Goal: Task Accomplishment & Management: Manage account settings

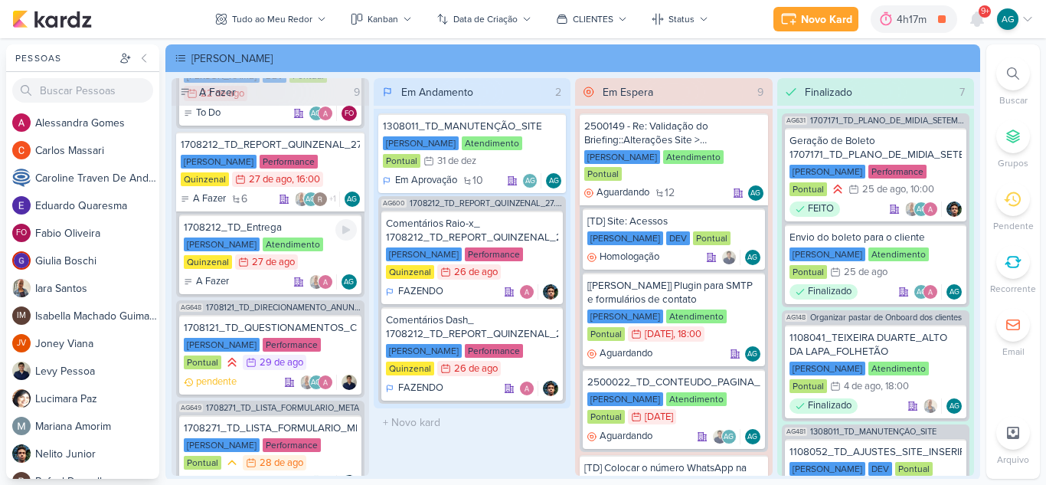
scroll to position [751, 0]
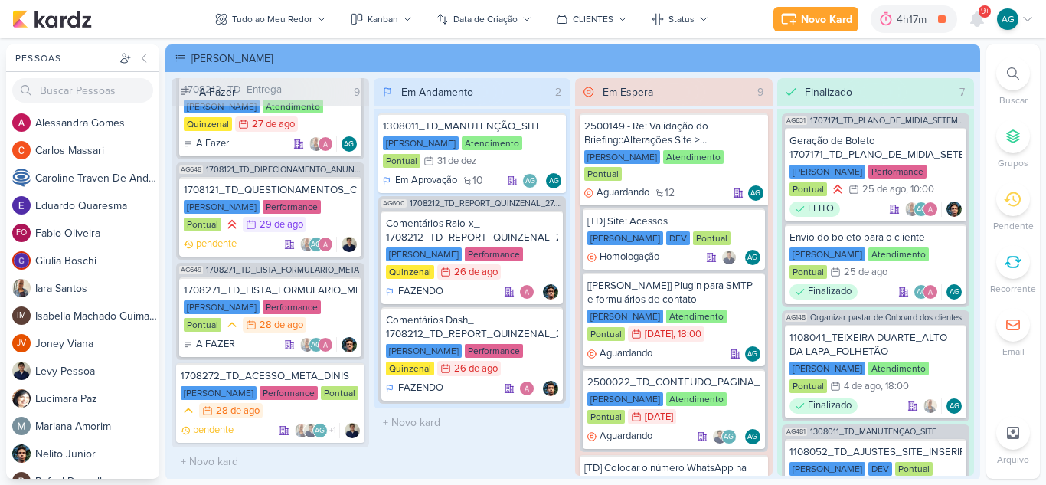
click at [313, 273] on span "1708271_TD_LISTA_FORMULARIO_META" at bounding box center [282, 270] width 153 height 8
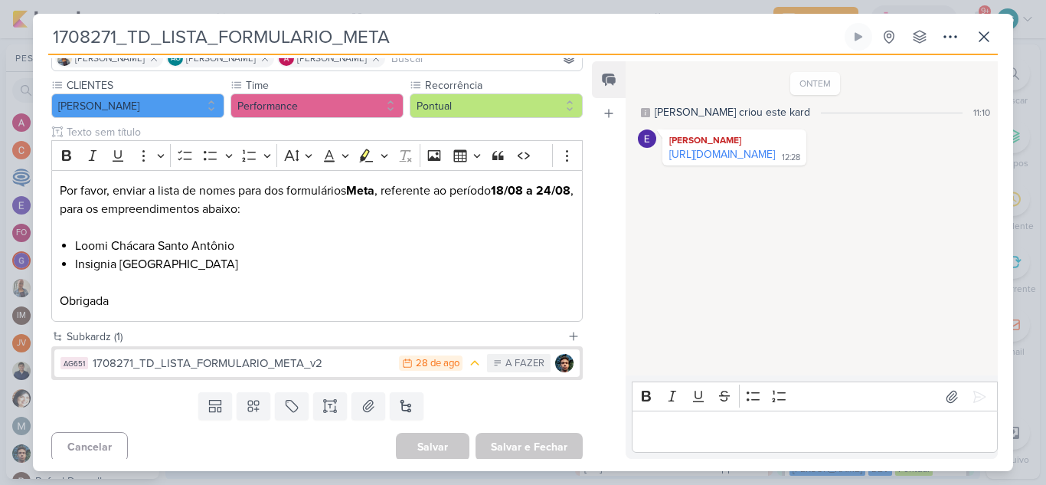
scroll to position [130, 0]
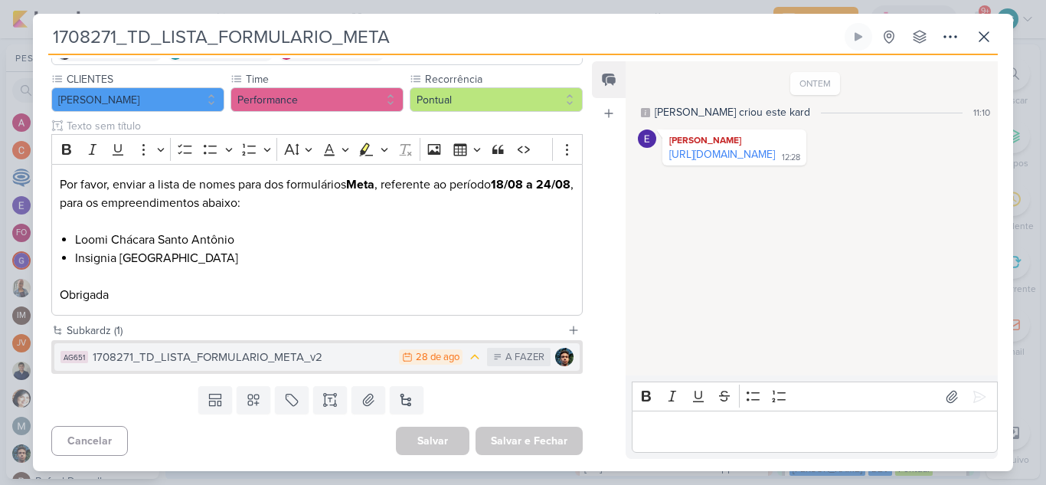
click at [289, 356] on div "1708271_TD_LISTA_FORMULARIO_META_v2" at bounding box center [242, 358] width 299 height 18
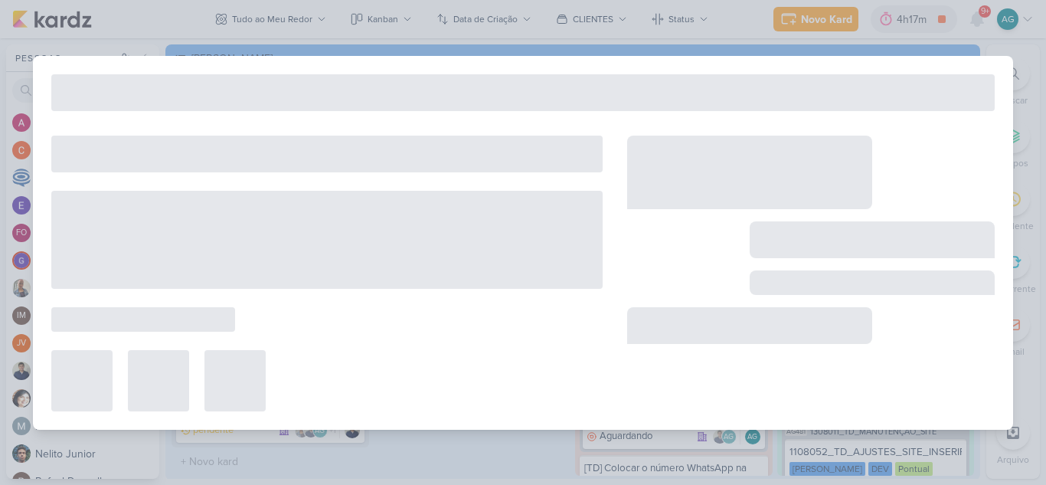
type input "1708271_TD_LISTA_FORMULARIO_META_v2"
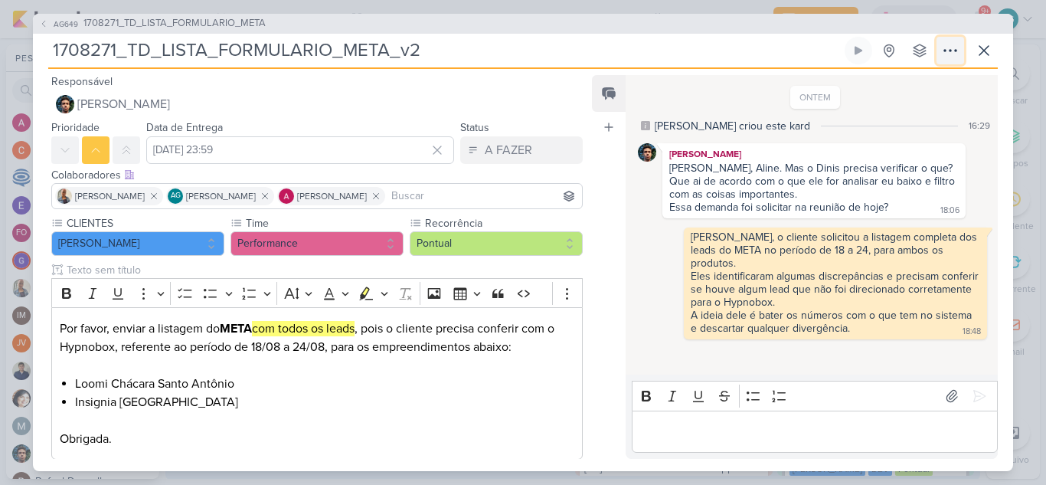
click at [955, 52] on icon at bounding box center [950, 50] width 18 height 18
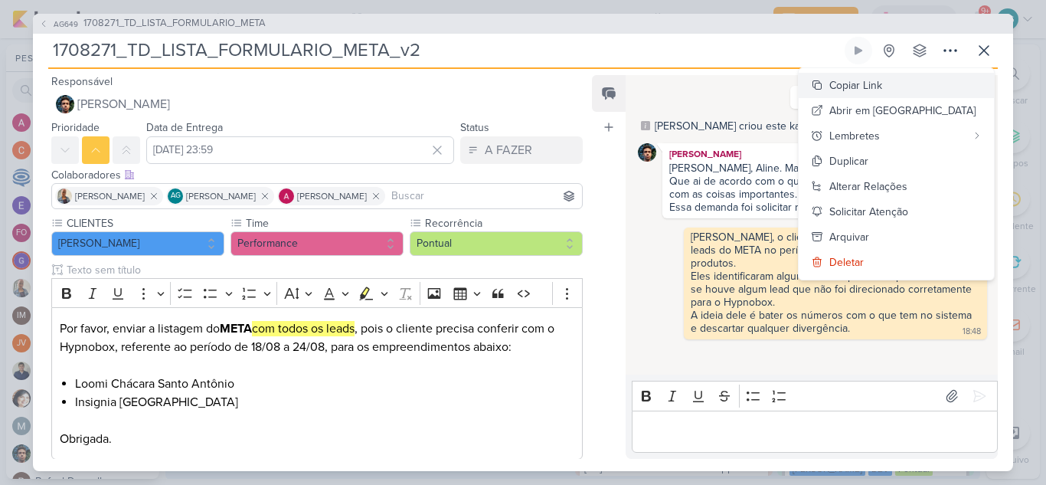
click at [882, 90] on div "Copiar Link" at bounding box center [856, 85] width 53 height 16
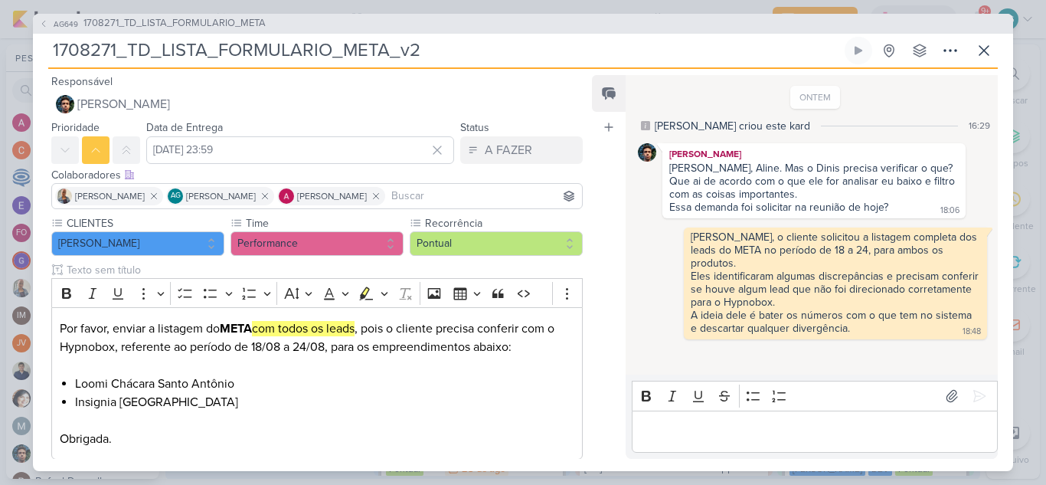
scroll to position [650, 0]
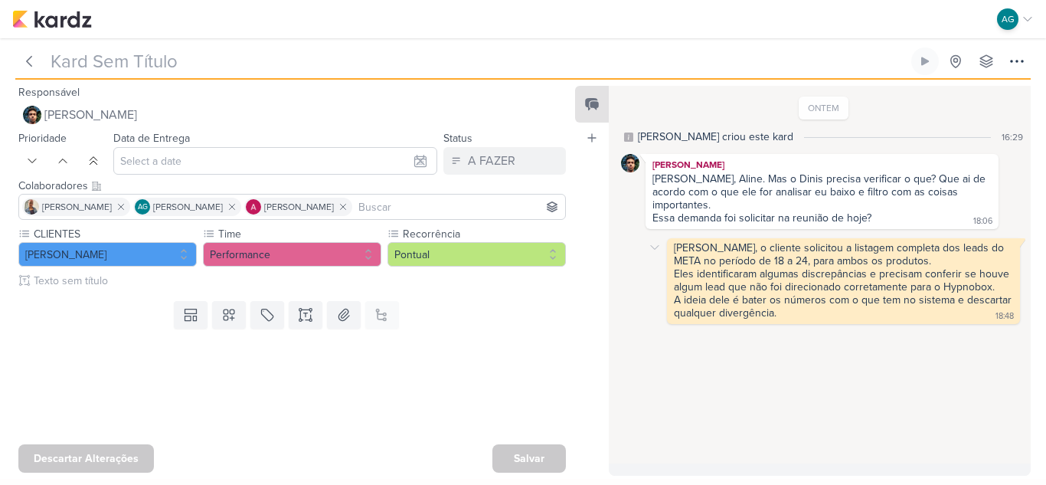
type input "1708271_TD_LISTA_FORMULARIO_META_v2"
type input "28 de agosto de 2025 às 23:59"
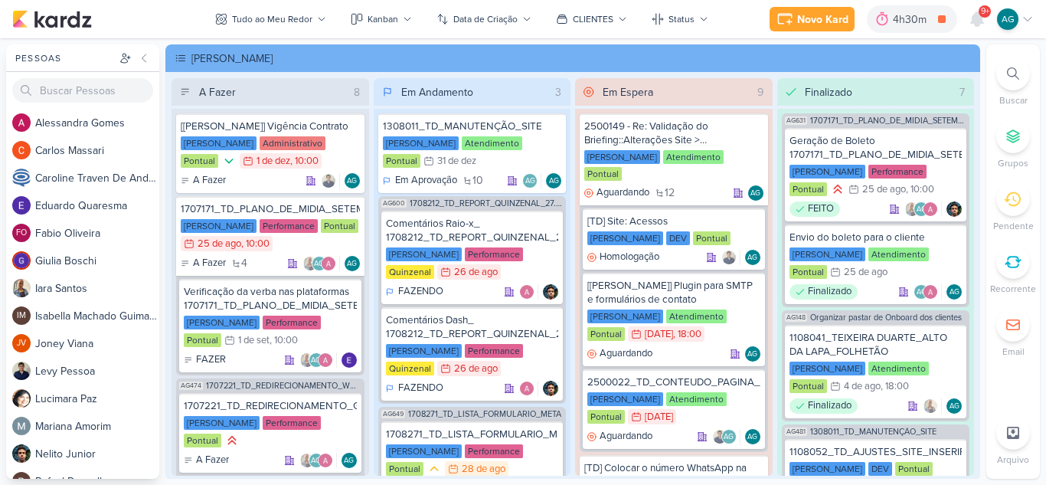
scroll to position [61, 0]
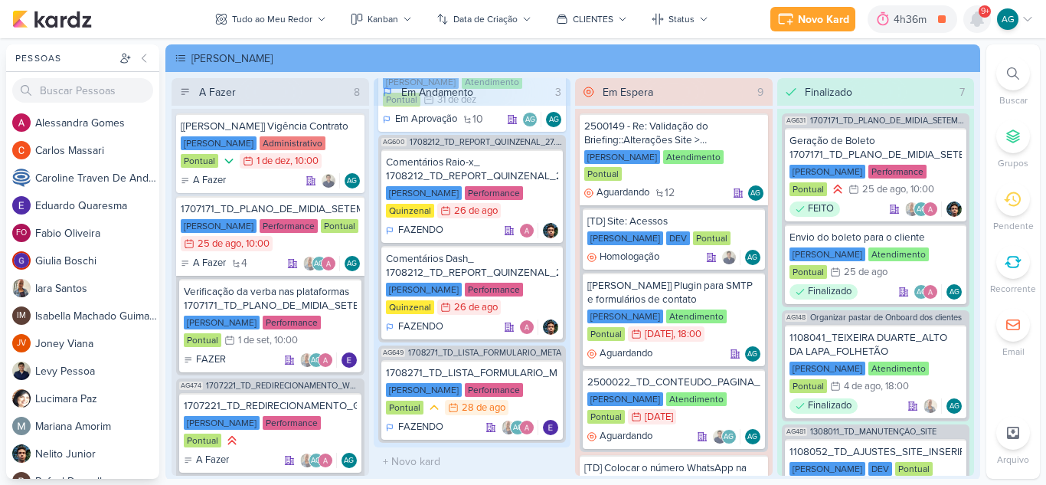
click at [979, 15] on icon at bounding box center [977, 19] width 12 height 14
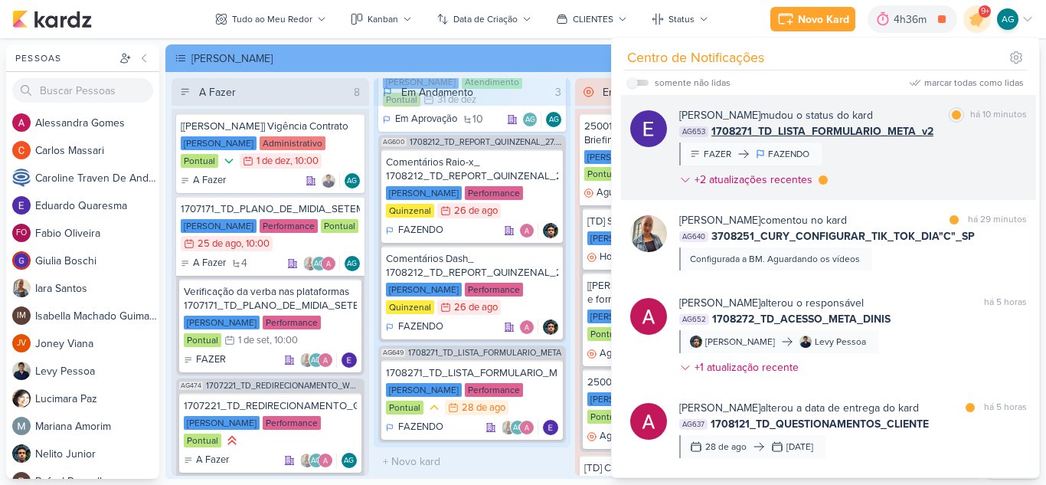
click at [911, 165] on div "Eduardo Quaresma mudou o status do kard marcar como lida há 10 minutos AG653 17…" at bounding box center [853, 150] width 348 height 87
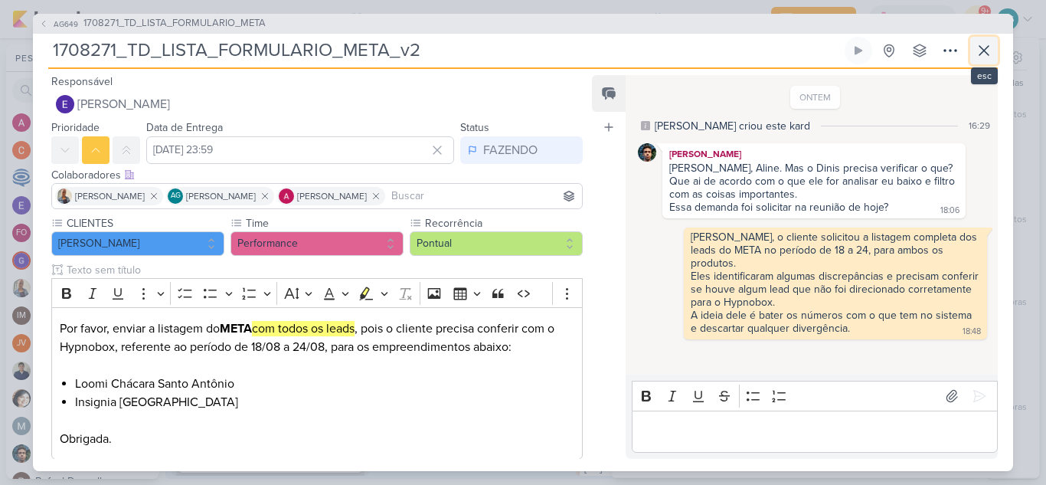
click at [981, 51] on icon at bounding box center [984, 50] width 18 height 18
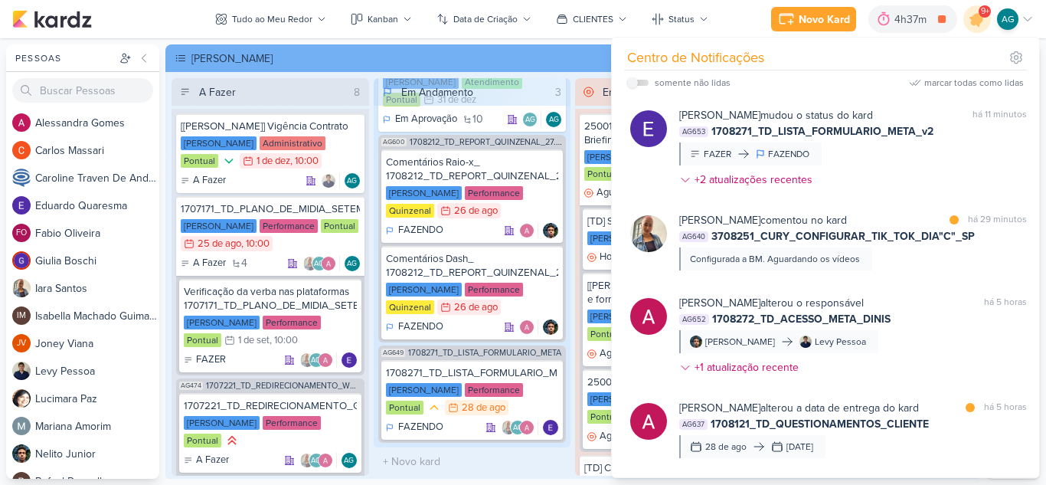
click at [552, 59] on div "[PERSON_NAME]" at bounding box center [584, 59] width 784 height 16
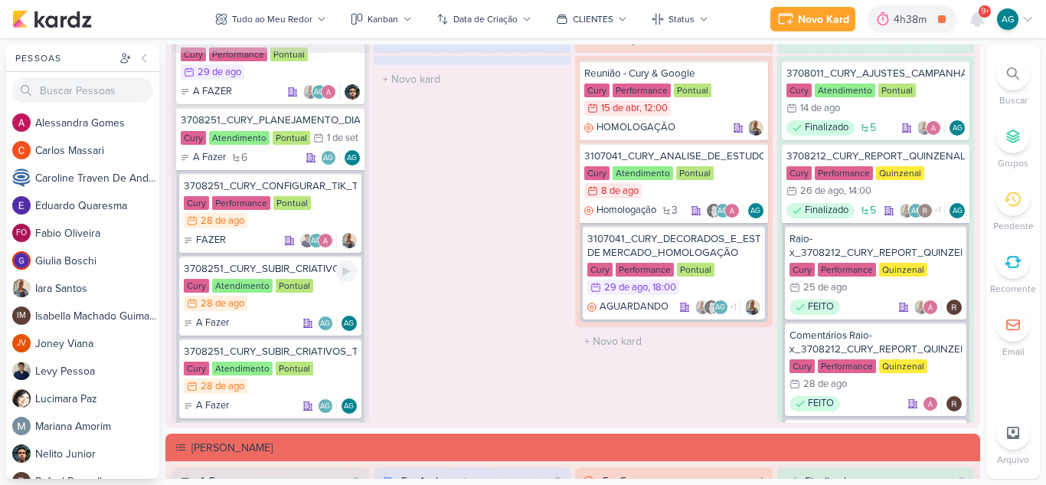
scroll to position [9, 0]
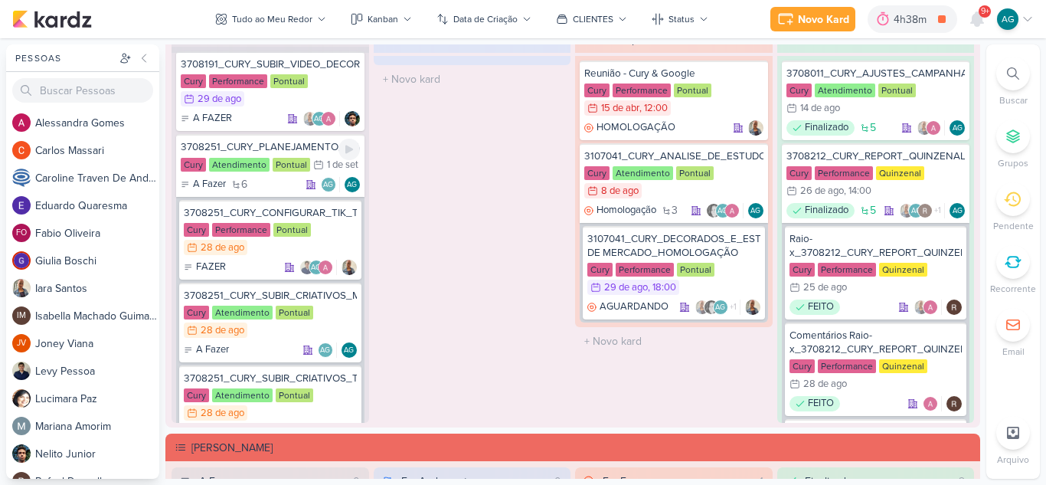
click at [285, 150] on div "3708251_CURY_PLANEJAMENTO_DIA"C"_SP" at bounding box center [270, 147] width 179 height 14
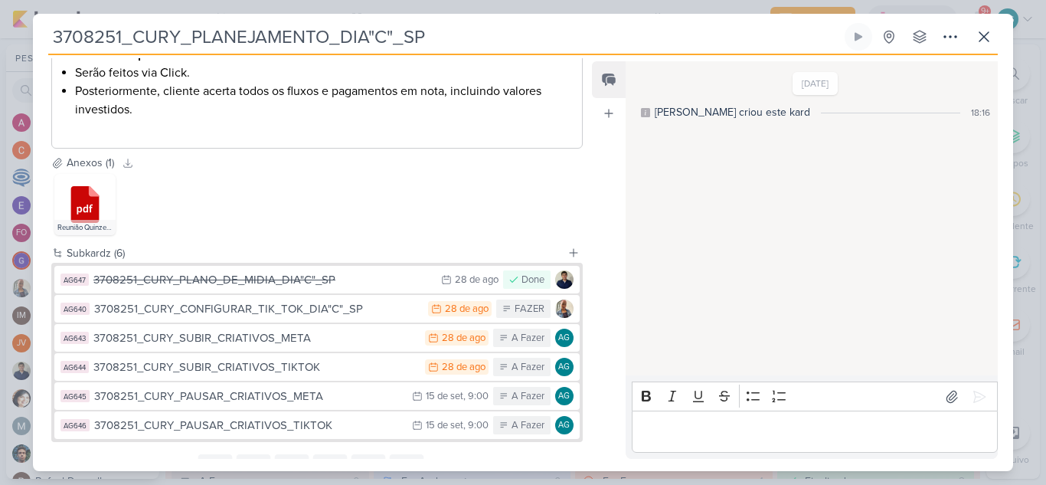
scroll to position [1064, 0]
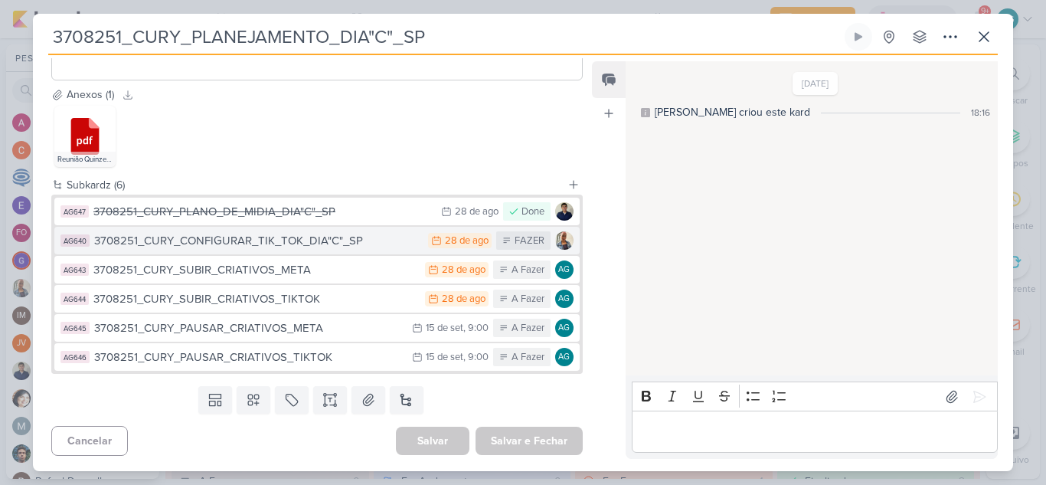
click at [339, 249] on div "3708251_CURY_CONFIGURAR_TIK_TOK_DIA"C"_SP" at bounding box center [257, 241] width 326 height 18
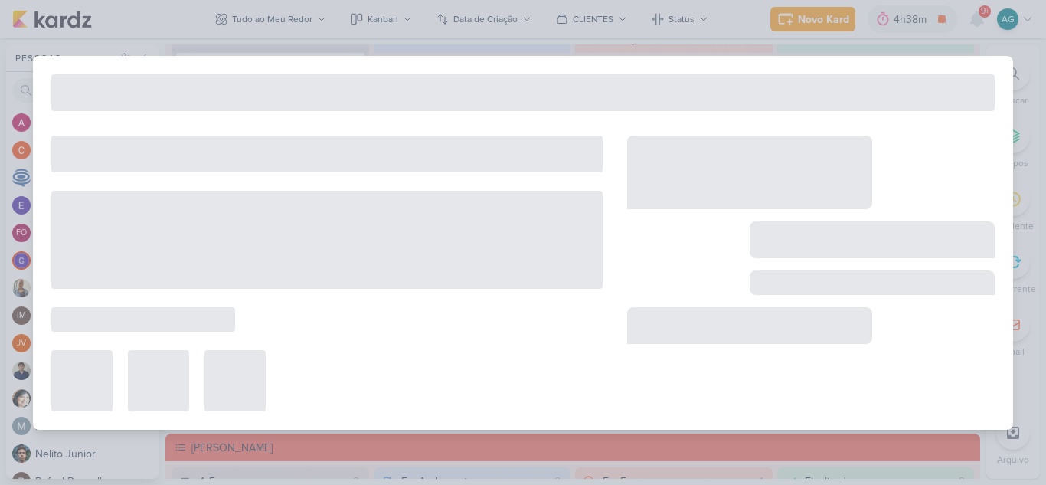
type input "3708251_CURY_CONFIGURAR_TIK_TOK_DIA"C"_SP"
type input "[DATE] 23:59"
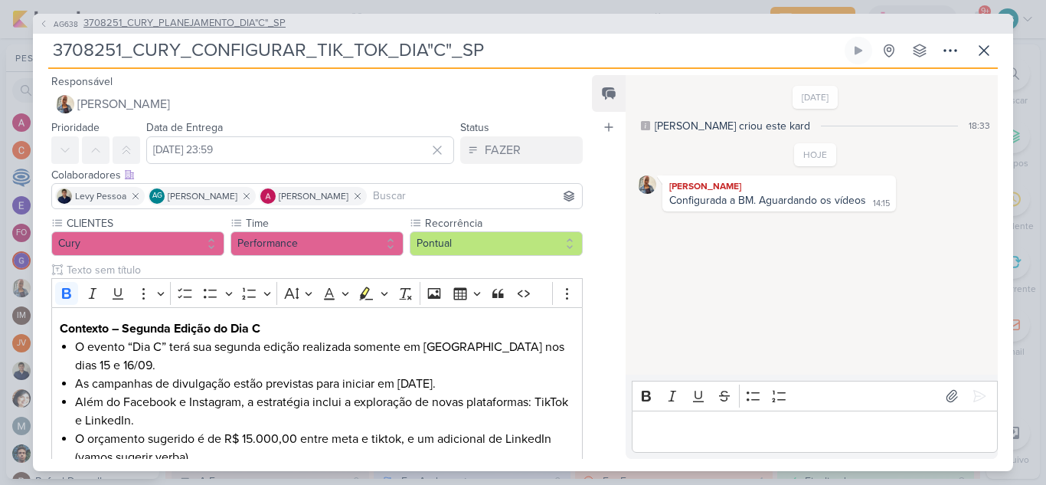
click at [251, 24] on span "3708251_CURY_PLANEJAMENTO_DIA"C"_SP" at bounding box center [184, 23] width 202 height 15
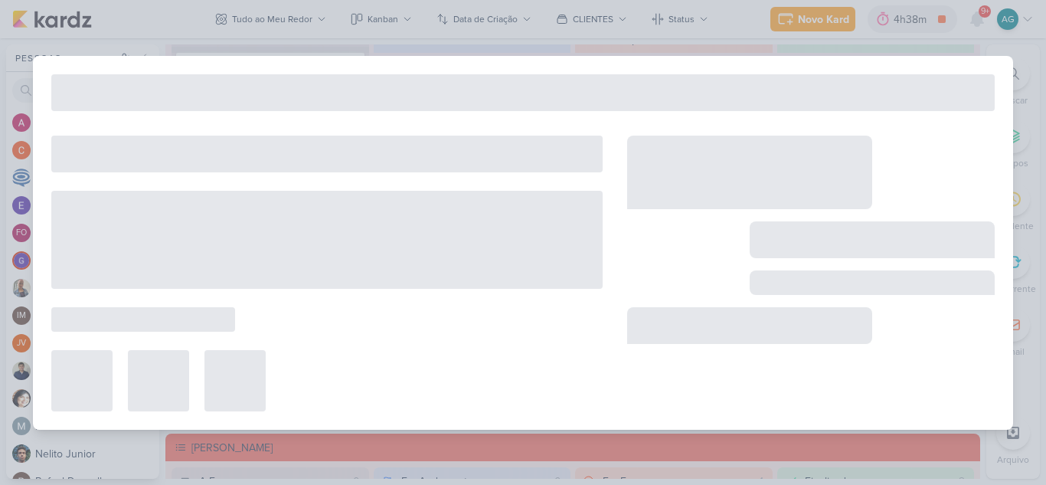
type input "3708251_CURY_PLANEJAMENTO_DIA"C"_SP"
type input "1 de setembro de 2025 às 23:59"
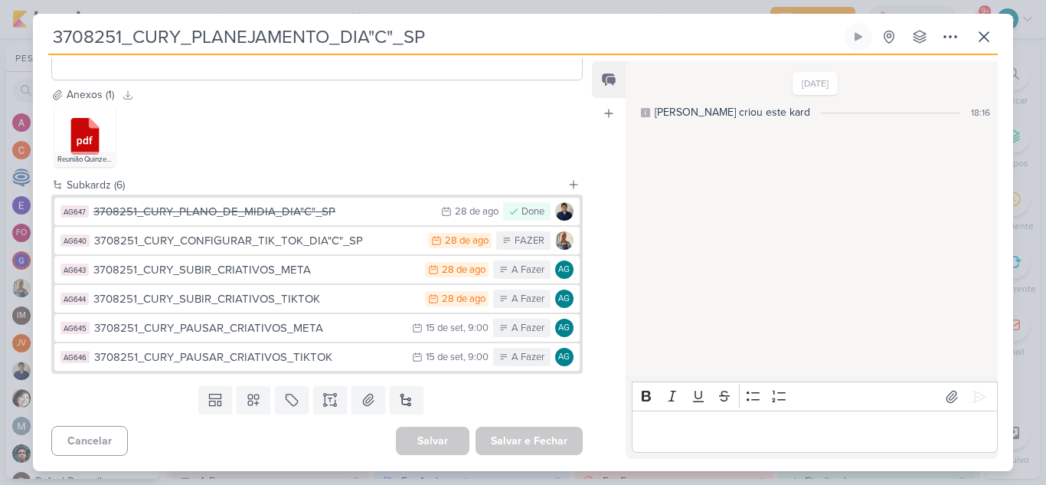
drag, startPoint x: 192, startPoint y: 37, endPoint x: 44, endPoint y: 48, distance: 148.3
click at [44, 48] on div "3708251_CURY_PLANEJAMENTO_DIA"C"_SP Criado por mim nenhum grupo disponível" at bounding box center [523, 247] width 981 height 448
click at [988, 44] on icon at bounding box center [984, 37] width 18 height 18
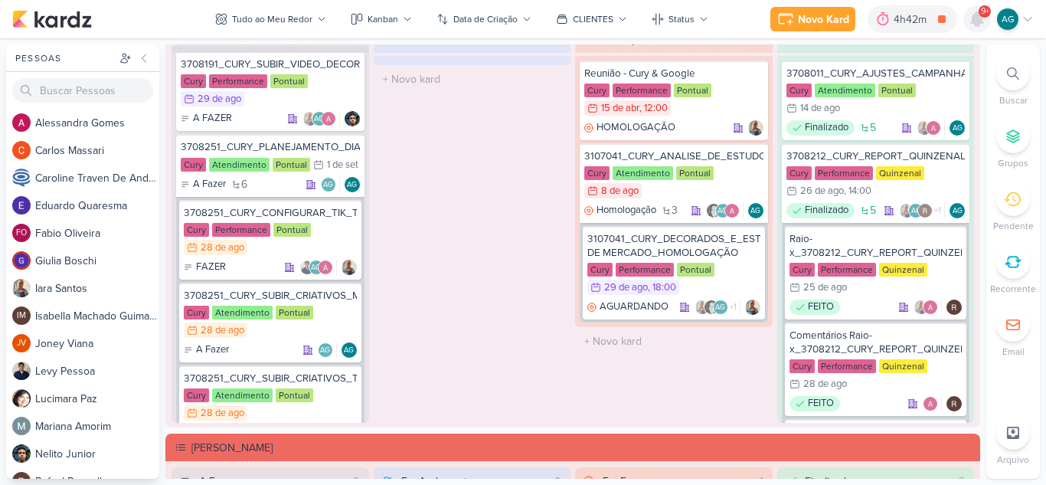
click at [977, 21] on icon at bounding box center [977, 19] width 12 height 14
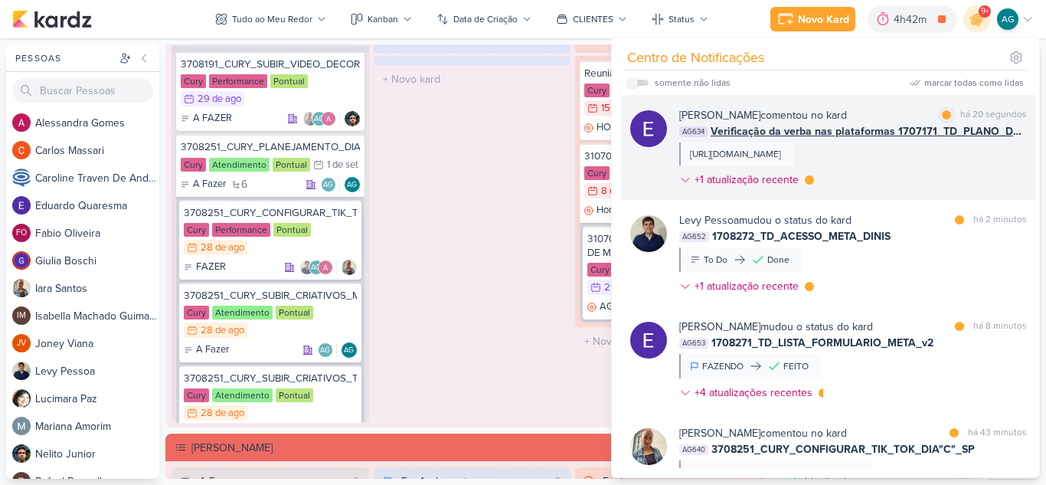
click at [781, 161] on div "https://docs.google.com/spreadsheets/d/1fiGKI8PJBsG4UQgE3Bq_z63lSRcPYCKU83mO8yV…" at bounding box center [735, 154] width 91 height 14
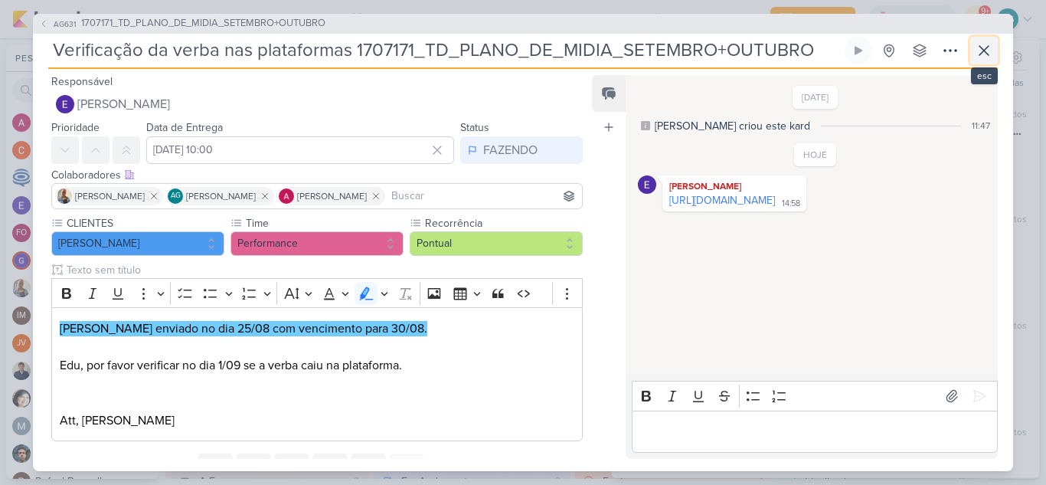
click at [994, 54] on button at bounding box center [985, 51] width 28 height 28
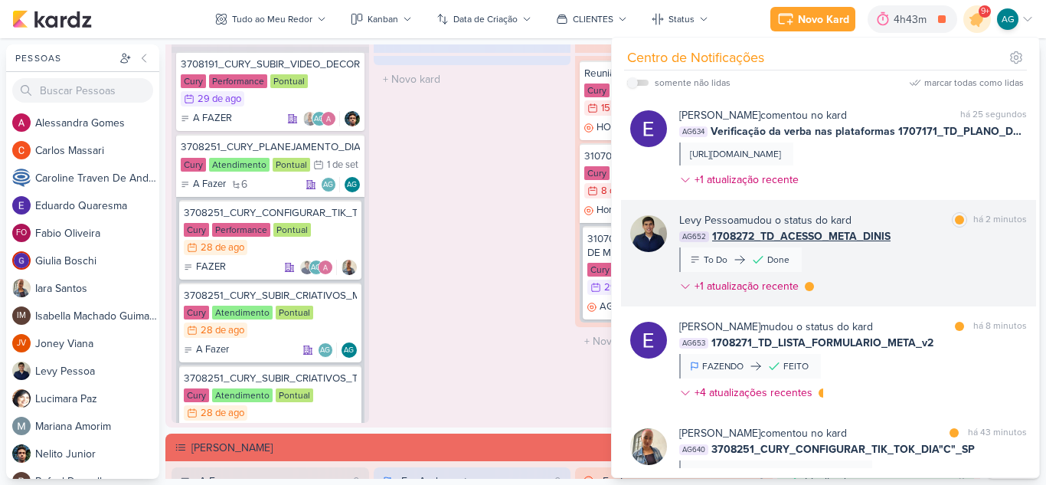
click at [899, 293] on div "Levy Pessoa mudou o status do kard marcar como lida há 2 minutos AG652 1708272_…" at bounding box center [853, 256] width 348 height 88
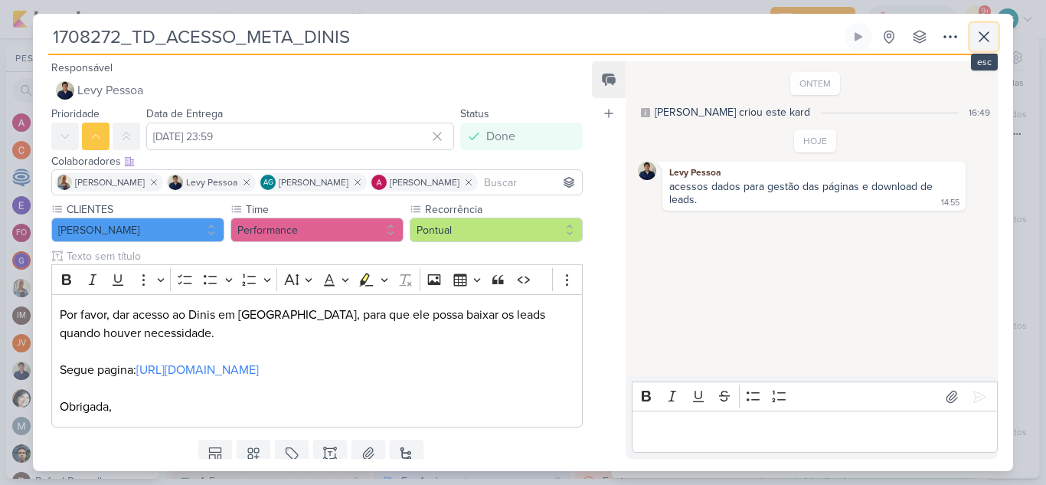
click at [978, 41] on icon at bounding box center [984, 37] width 18 height 18
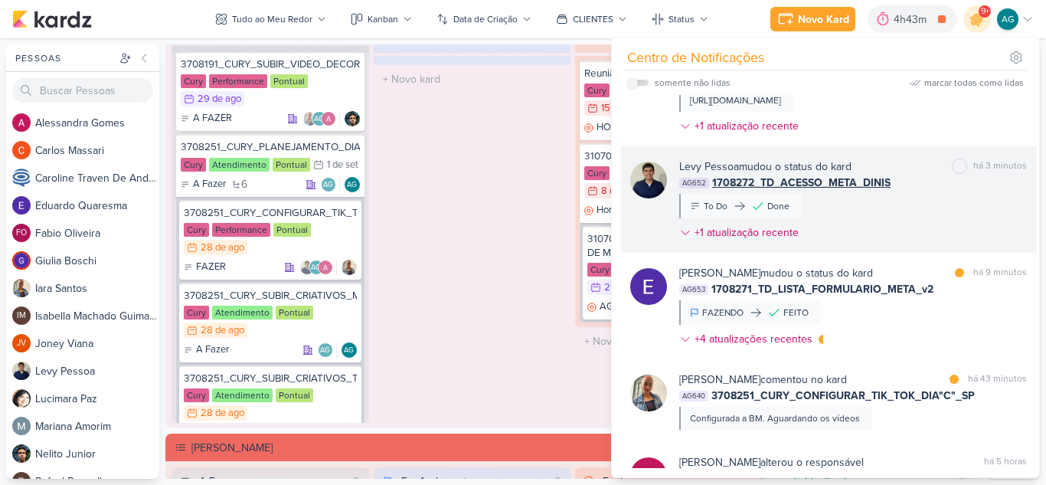
scroll to position [77, 0]
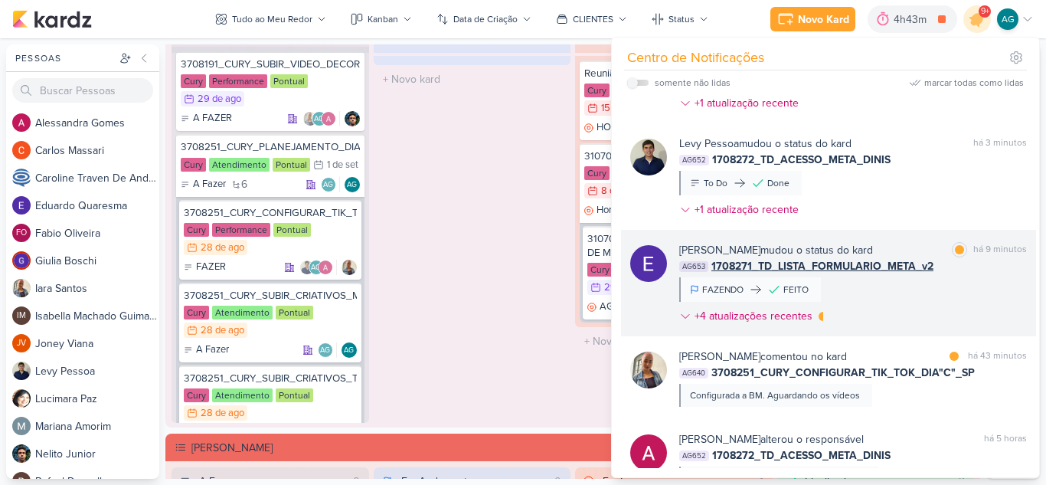
click at [905, 300] on div "Eduardo Quaresma mudou o status do kard marcar como lida há 9 minutos AG653 170…" at bounding box center [853, 286] width 348 height 88
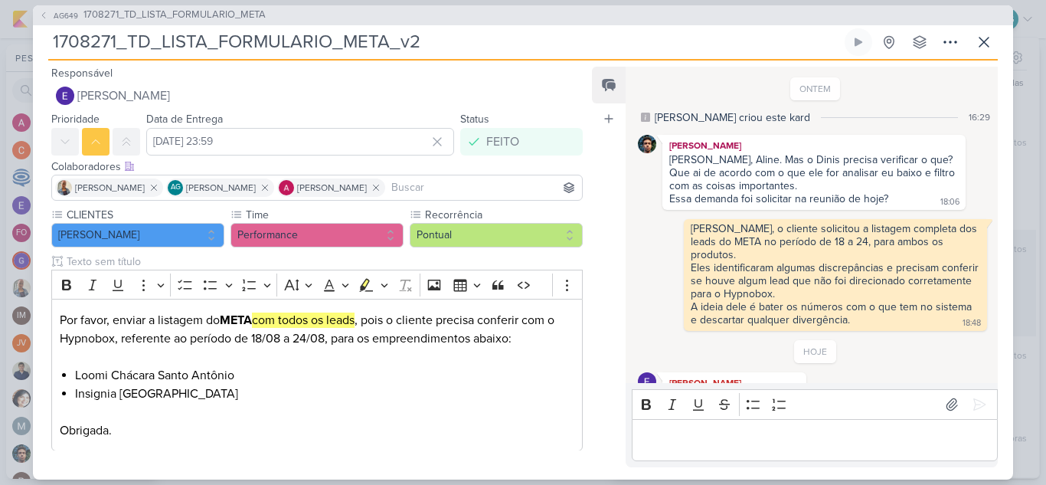
scroll to position [31, 0]
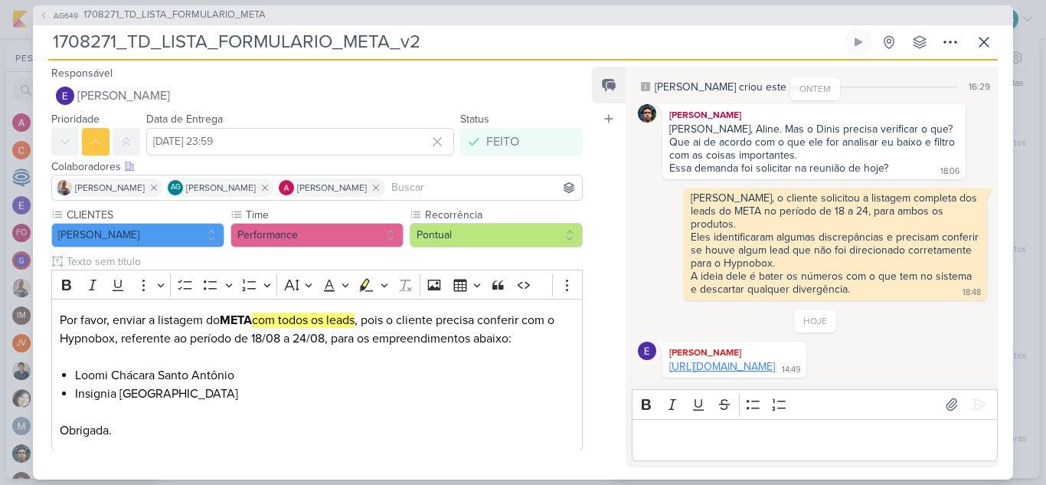
click at [775, 372] on link "https://docs.google.com/spreadsheets/d/13wW8cIzUbouzLUbdiW90Ghq-6YHlb-JYk1nywuV…" at bounding box center [723, 366] width 106 height 13
drag, startPoint x: 426, startPoint y: 41, endPoint x: 27, endPoint y: 55, distance: 399.4
click at [27, 55] on div "AG649 1708271_TD_LISTA_FORMULARIO_META 1708271_TD_LISTA_FORMULARIO_META_v2" at bounding box center [523, 242] width 1046 height 485
click at [363, 51] on input "1708271_TD_LISTA_FORMULARIO_META_v2" at bounding box center [445, 42] width 794 height 28
drag, startPoint x: 389, startPoint y: 44, endPoint x: 27, endPoint y: 53, distance: 362.5
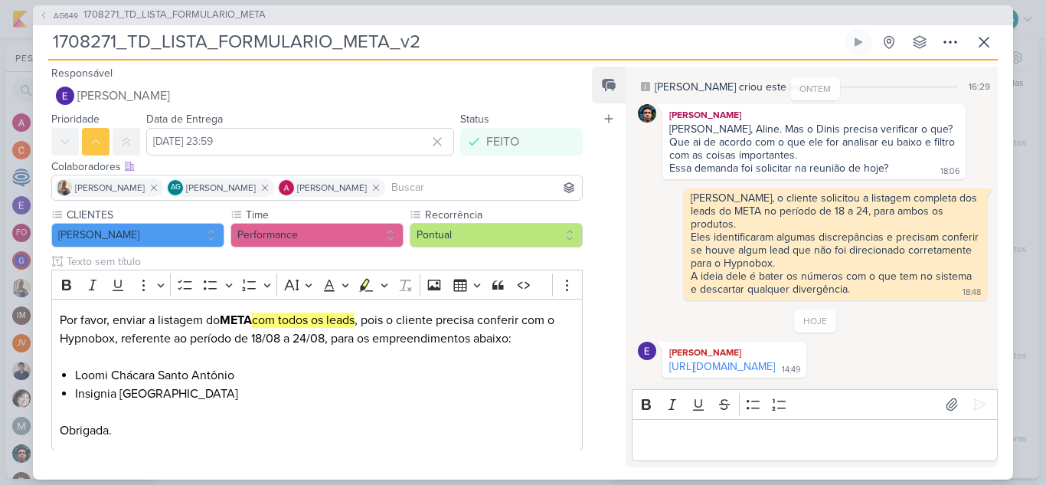
click at [27, 53] on div "AG649 1708271_TD_LISTA_FORMULARIO_META 1708271_TD_LISTA_FORMULARIO_META_v2" at bounding box center [523, 242] width 1046 height 485
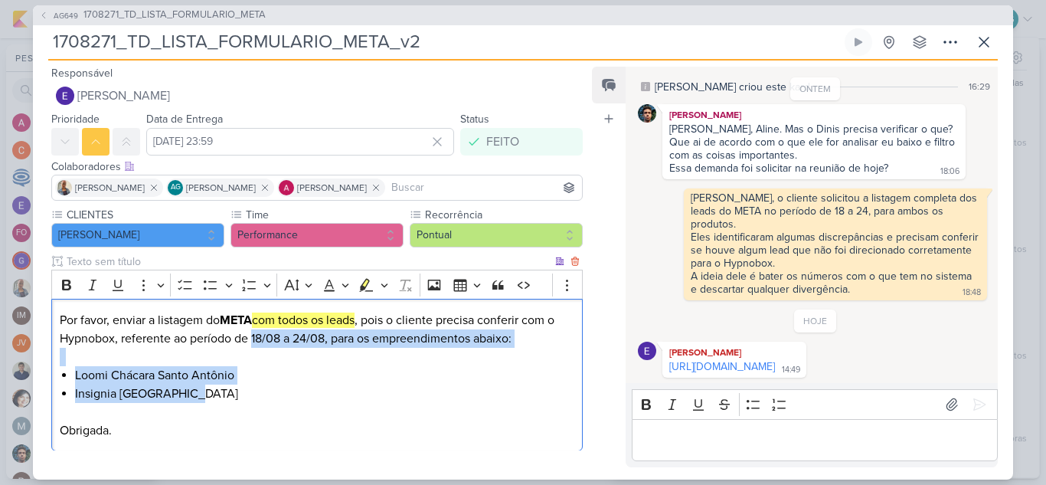
drag, startPoint x: 254, startPoint y: 338, endPoint x: 491, endPoint y: 385, distance: 241.4
click at [491, 385] on div "Por favor, enviar a listagem do META com todos os leads , pois o cliente precis…" at bounding box center [317, 375] width 532 height 152
click at [988, 43] on icon at bounding box center [984, 42] width 18 height 18
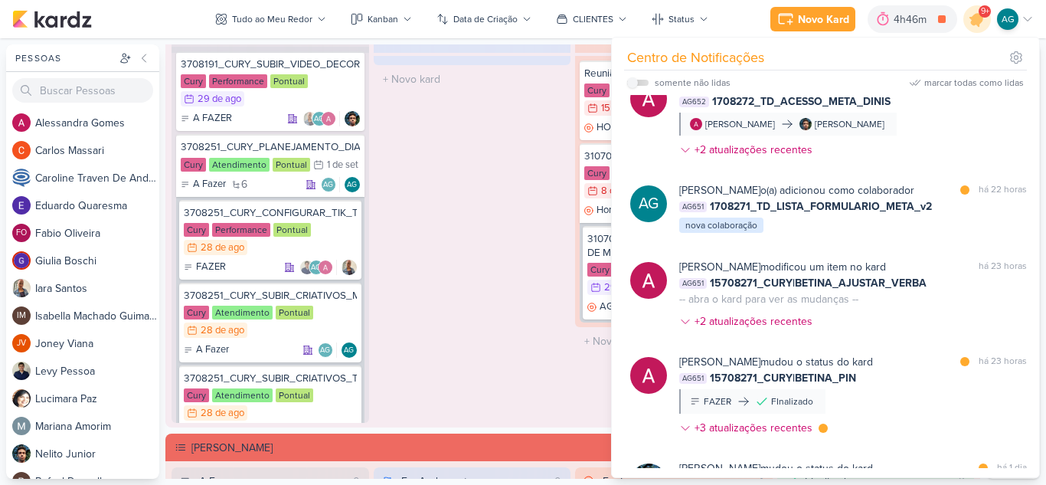
scroll to position [1703, 0]
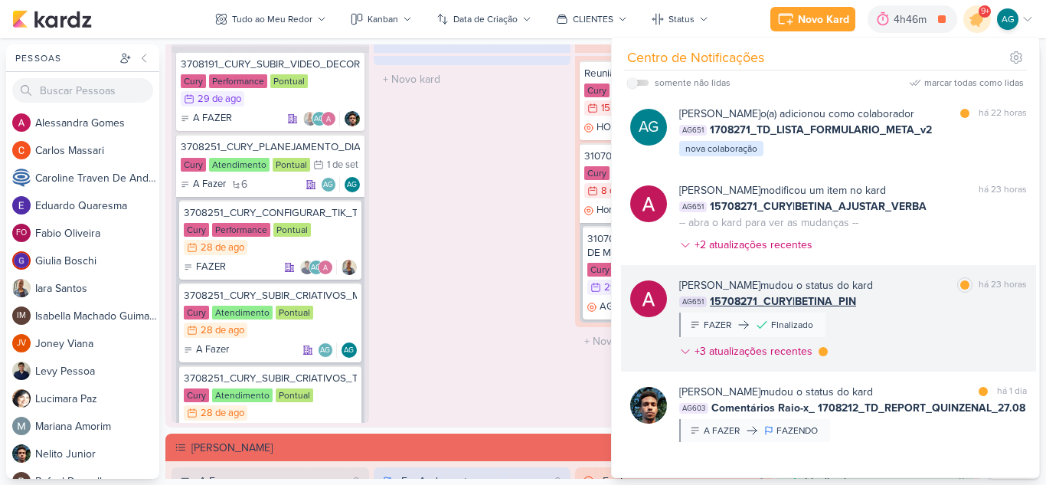
click at [923, 356] on div "Alessandra Gomes mudou o status do kard marcar como lida há 23 horas AG651 1570…" at bounding box center [853, 321] width 348 height 88
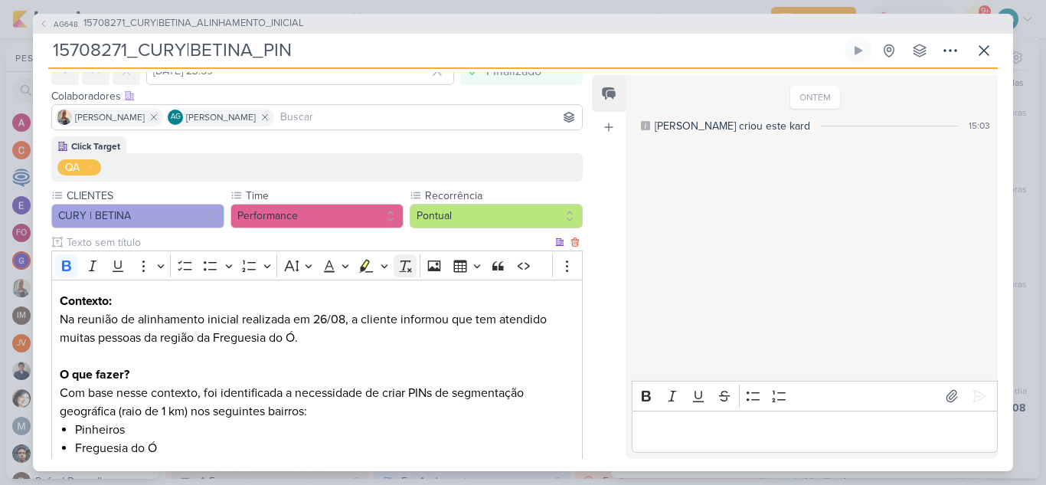
scroll to position [174, 0]
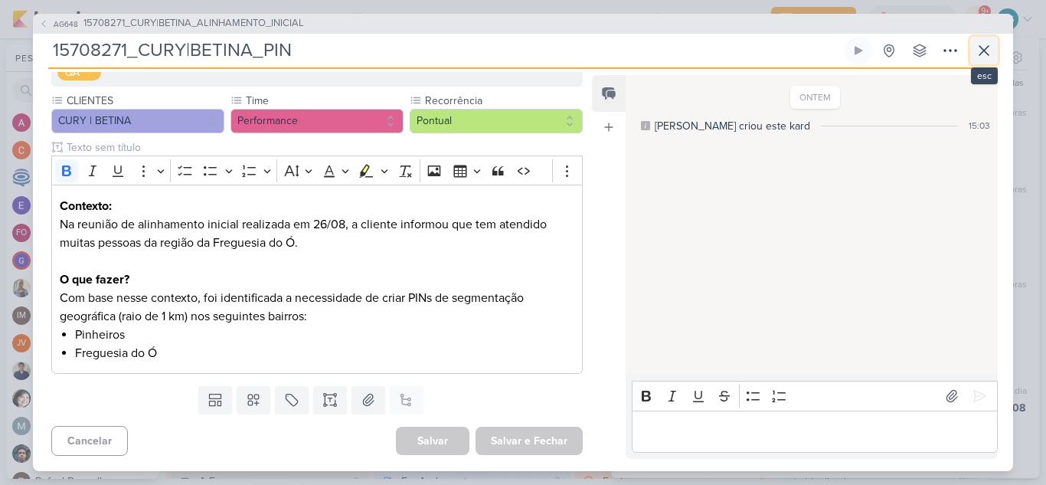
click at [981, 53] on icon at bounding box center [984, 50] width 9 height 9
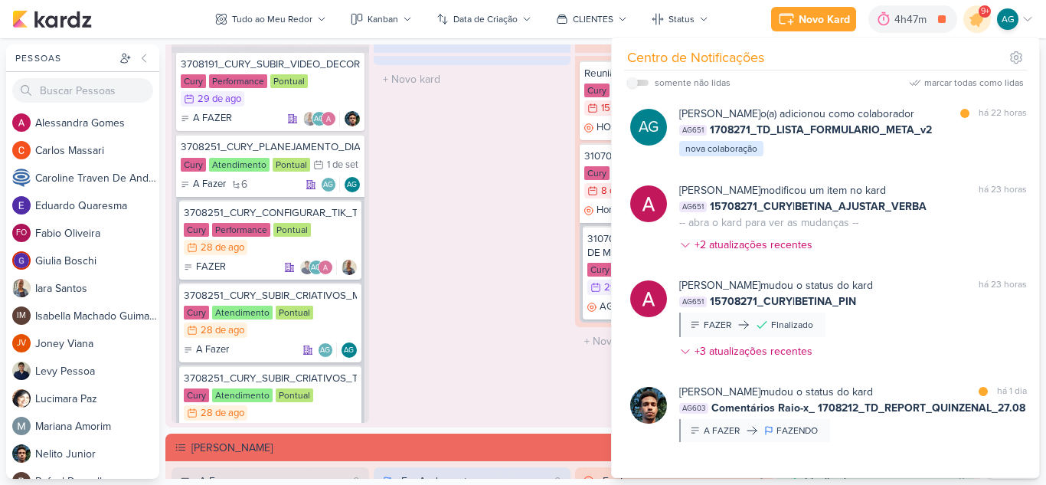
click at [486, 169] on div "Em Andamento 0 O título do kard deve ter menos que 100 caracteres" at bounding box center [473, 224] width 198 height 398
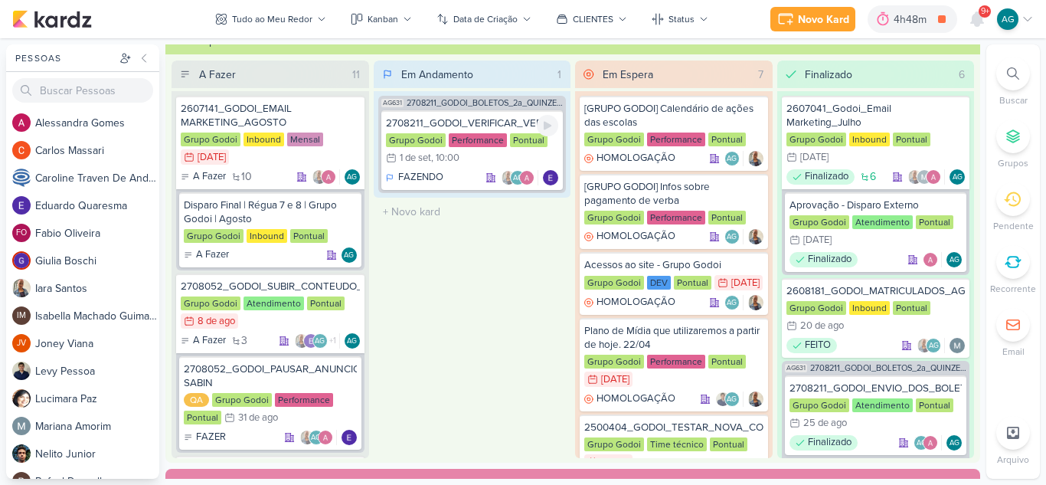
scroll to position [0, 0]
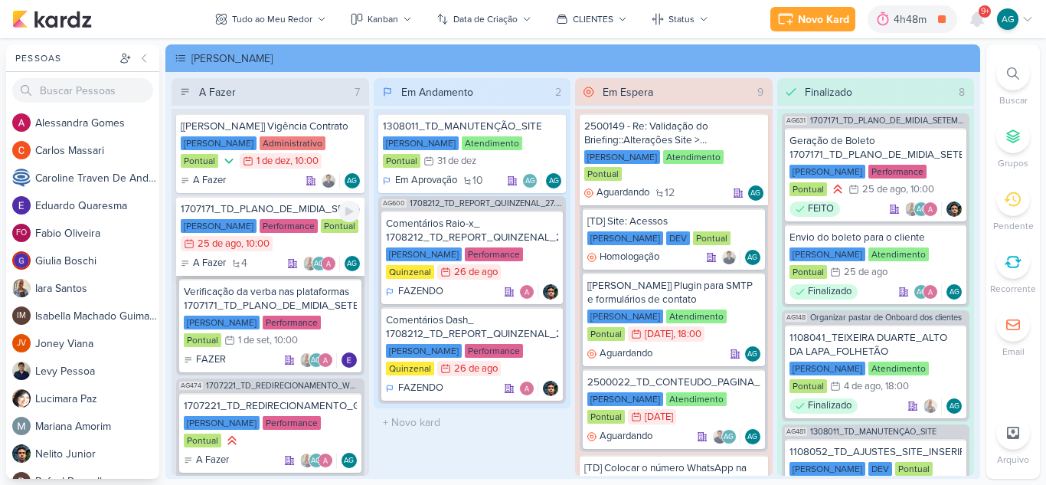
click at [302, 211] on div "1707171_TD_PLANO_DE_MIDIA_SETEMBRO+OUTUBRO" at bounding box center [270, 209] width 179 height 14
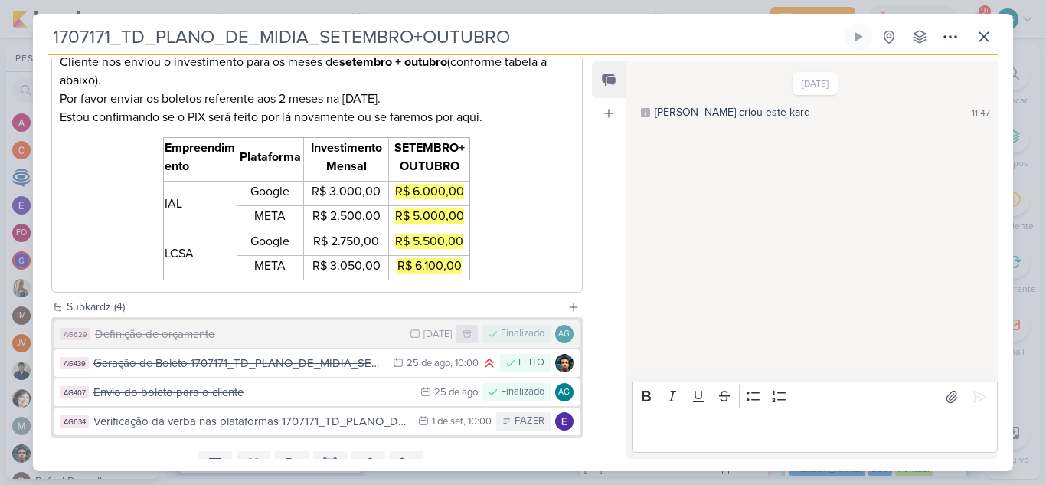
scroll to position [354, 0]
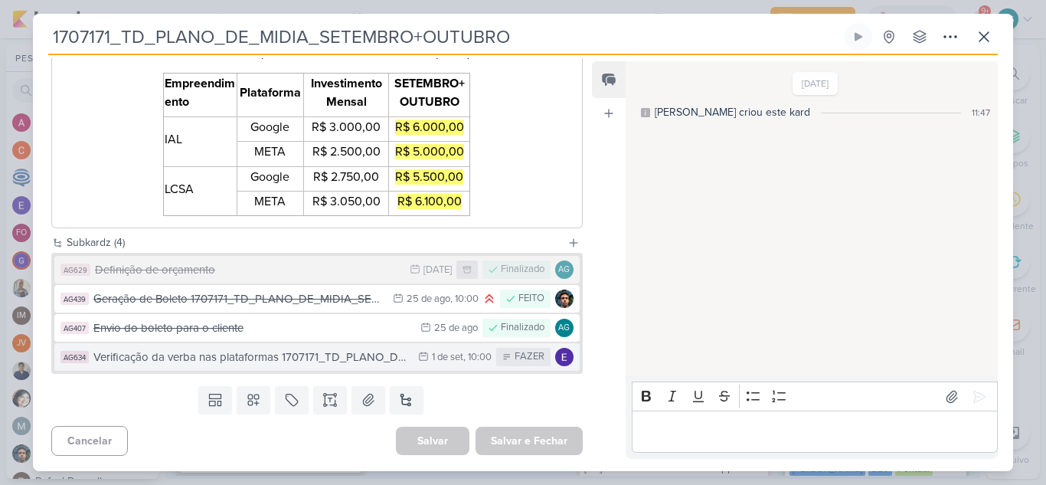
click at [334, 359] on div "Verificação da verba nas plataformas 1707171_TD_PLANO_DE_MIDIA_SETEMBRO+OUTUBRO" at bounding box center [251, 358] width 317 height 18
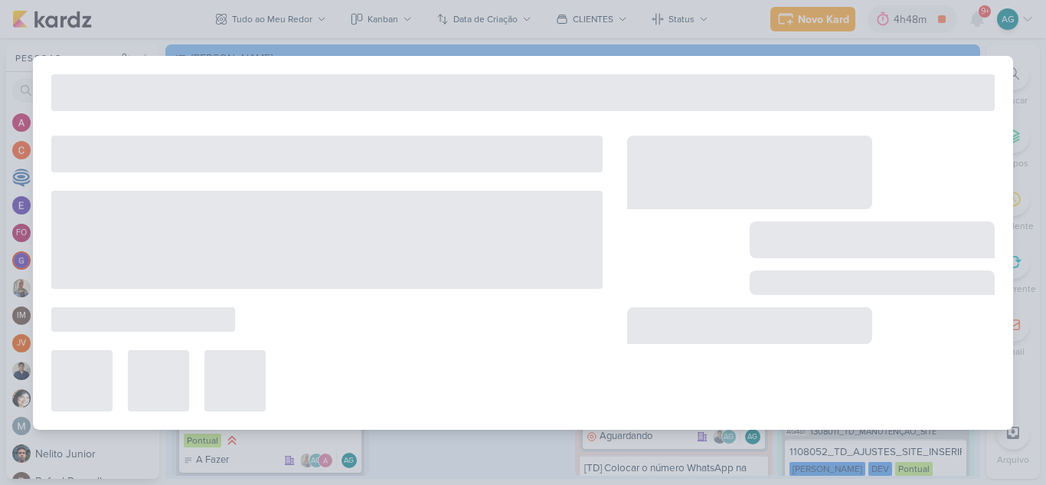
type input "Verificação da verba nas plataformas 1707171_TD_PLANO_DE_MIDIA_SETEMBRO+OUTUBRO"
type input "1 de setembro de 2025 às 10:00"
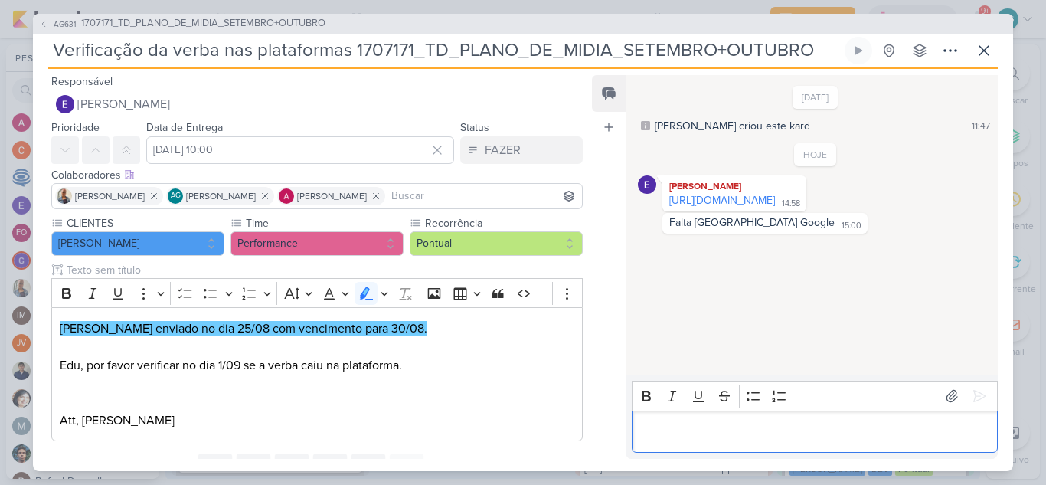
click at [787, 427] on p "Editor editing area: main" at bounding box center [815, 431] width 350 height 18
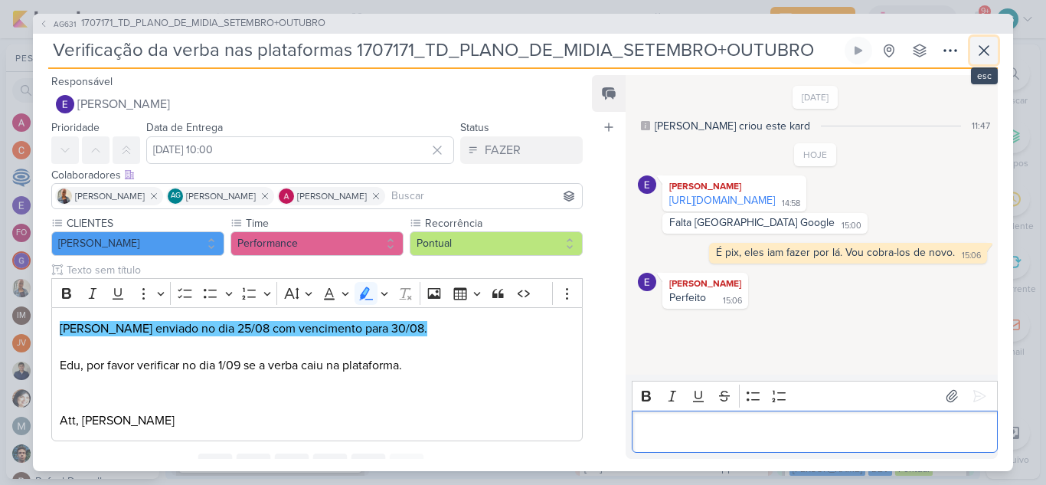
click at [989, 47] on icon at bounding box center [984, 50] width 18 height 18
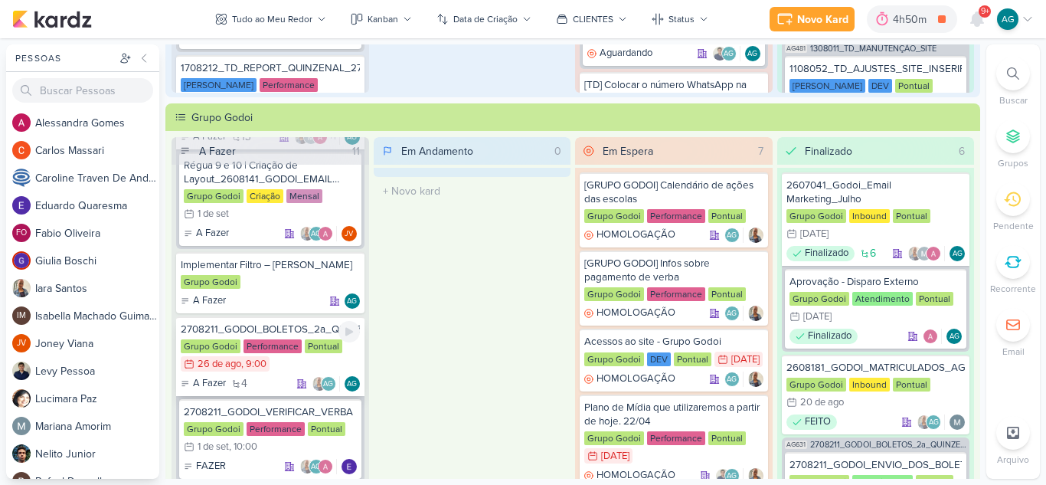
scroll to position [1072, 0]
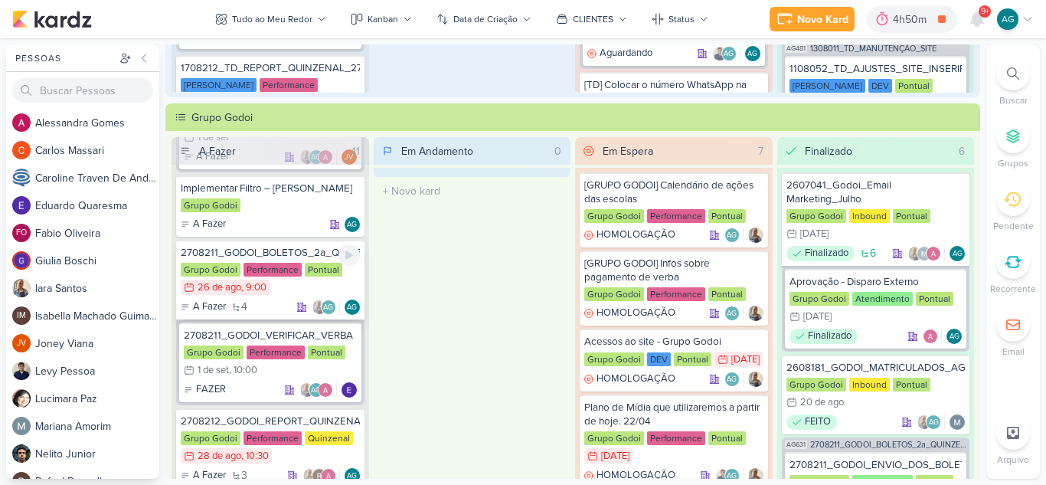
click at [276, 252] on div "2708211_GODOI_BOLETOS_2a_QUINZENA_SETEMBRO+OUTUBRO" at bounding box center [270, 253] width 179 height 14
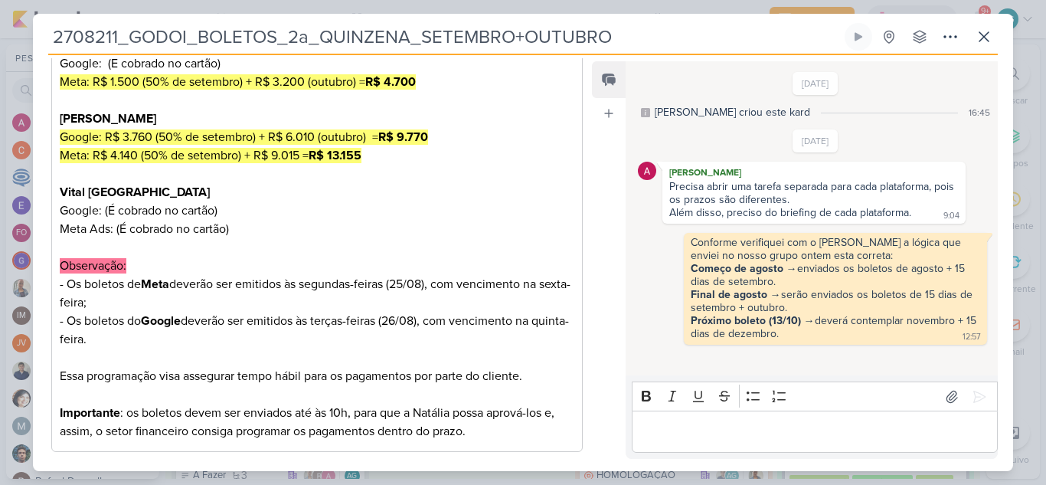
scroll to position [530, 0]
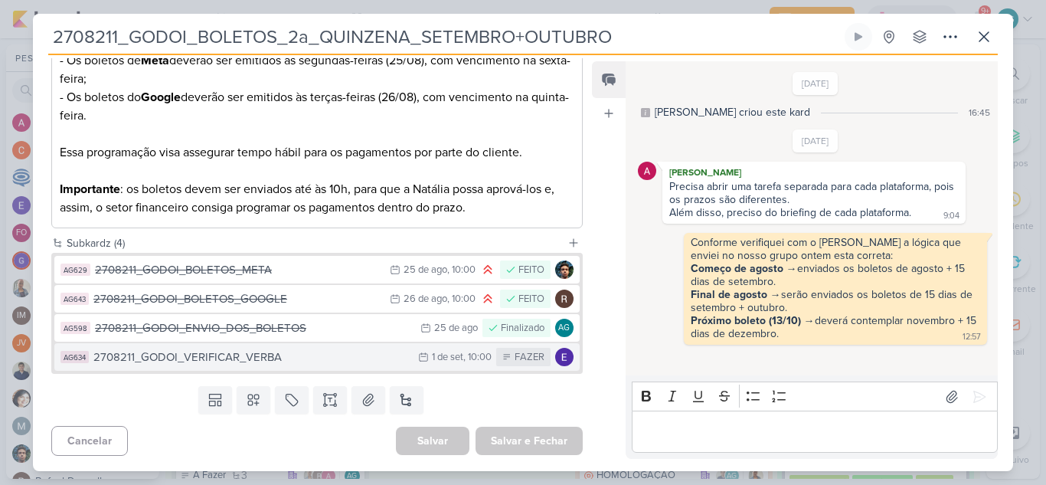
click at [252, 359] on div "2708211_GODOI_VERIFICAR_VERBA" at bounding box center [251, 358] width 317 height 18
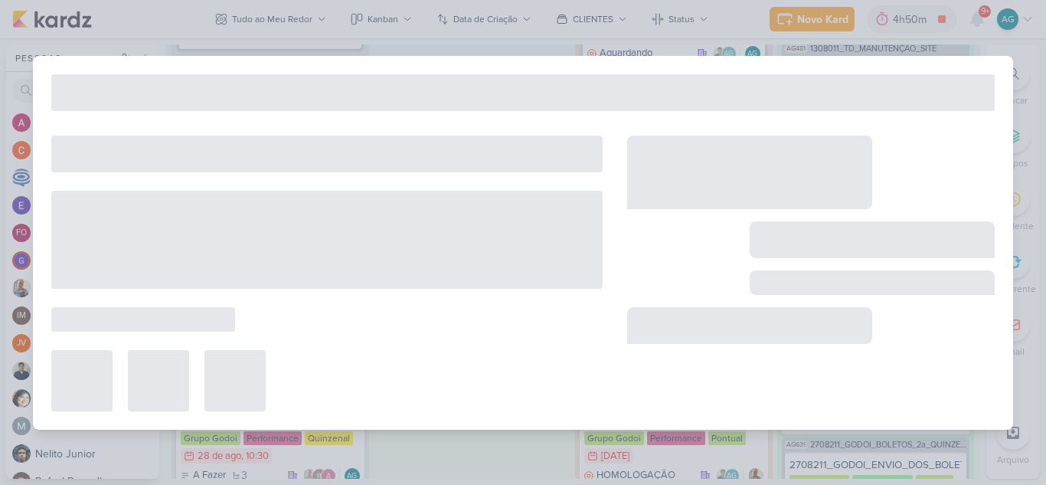
type input "2708211_GODOI_VERIFICAR_VERBA"
type input "1 de setembro de 2025 às 10:00"
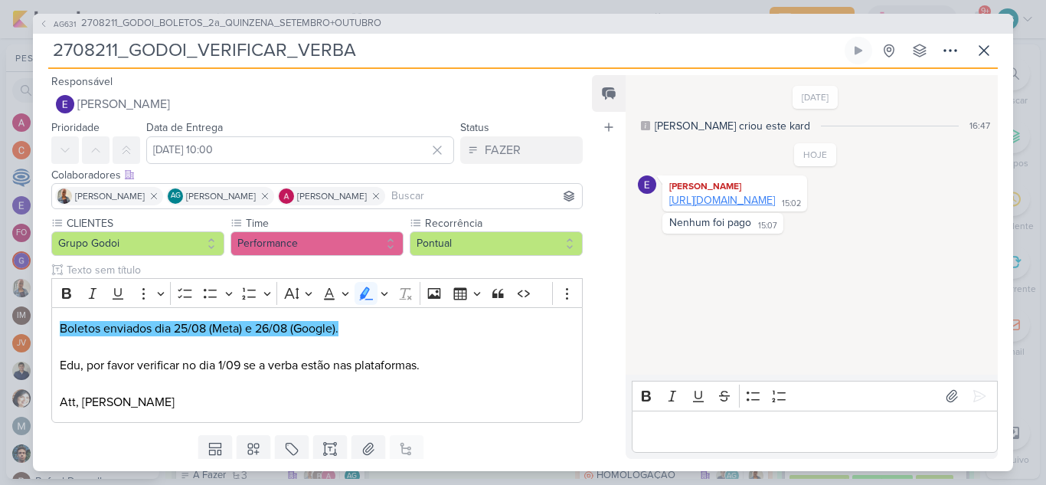
click at [775, 207] on link "https://docs.google.com/spreadsheets/d/18EgVcIeNhYUzm5q1jo6Hlx8BkrQ55Fv8KFj2v7p…" at bounding box center [723, 200] width 106 height 13
click at [728, 439] on p "Editor editing area: main" at bounding box center [815, 431] width 350 height 18
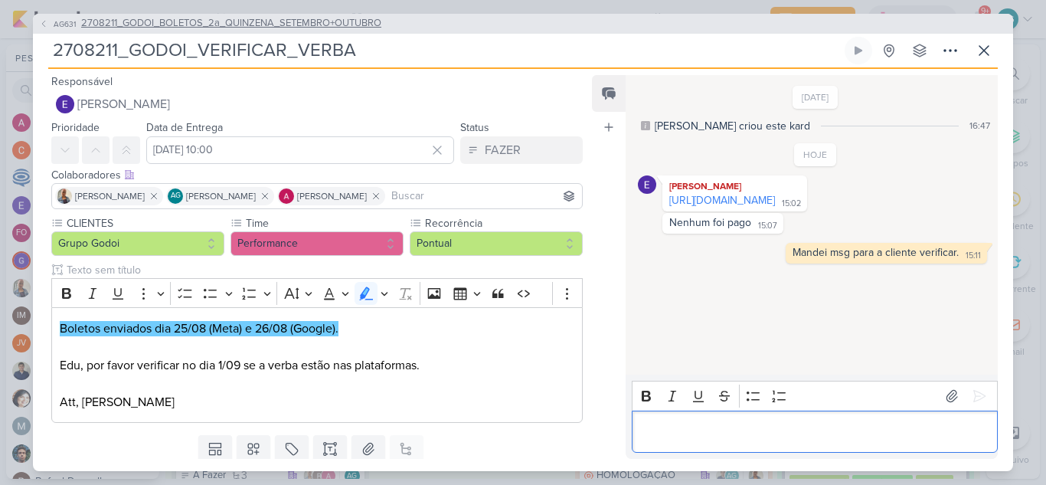
click at [270, 19] on span "2708211_GODOI_BOLETOS_2a_QUINZENA_SETEMBRO+OUTUBRO" at bounding box center [231, 23] width 300 height 15
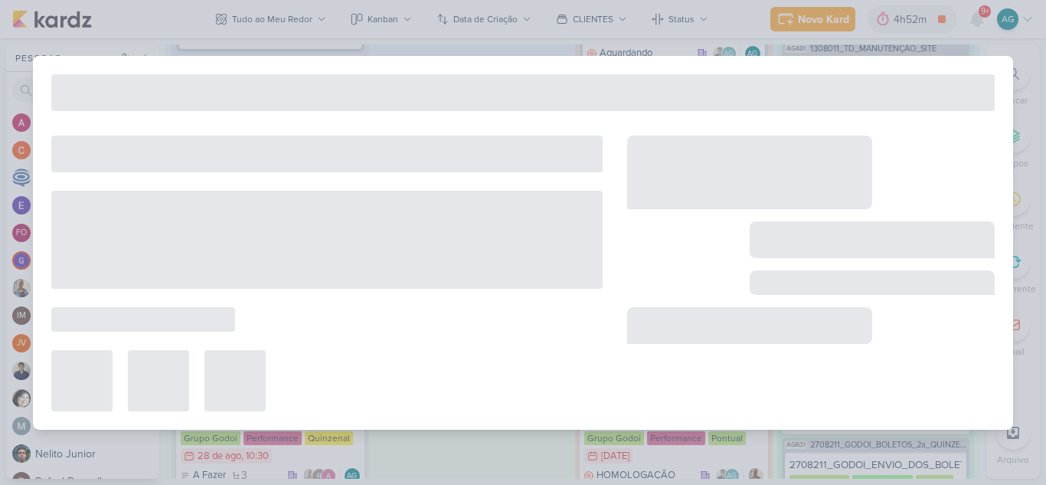
type input "2708211_GODOI_BOLETOS_2a_QUINZENA_SETEMBRO+OUTUBRO"
type input "26 de agosto de 2025 às 09:00"
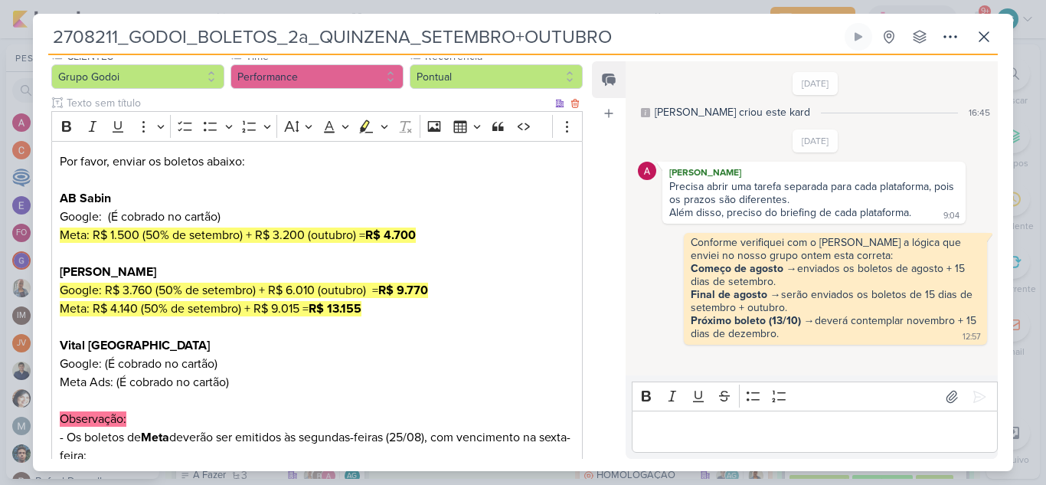
scroll to position [0, 0]
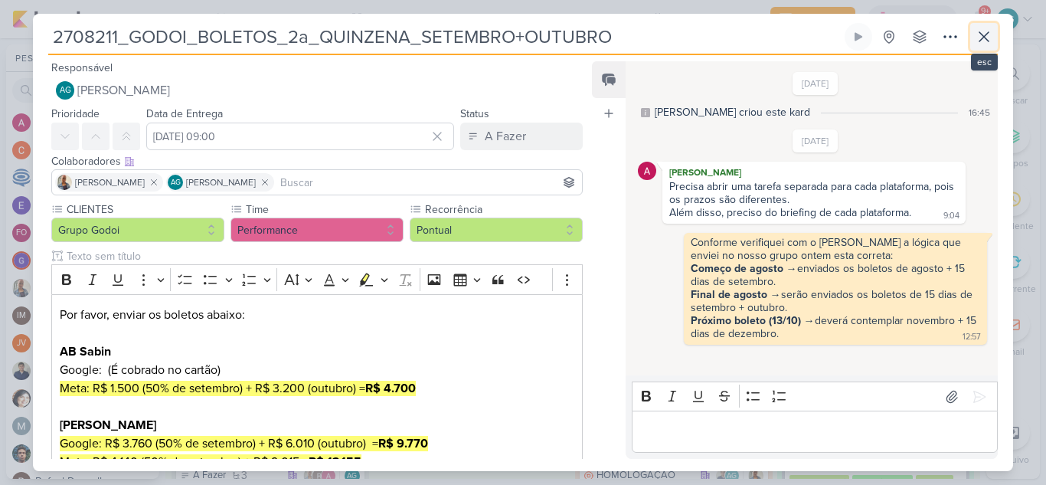
click at [985, 34] on icon at bounding box center [984, 37] width 18 height 18
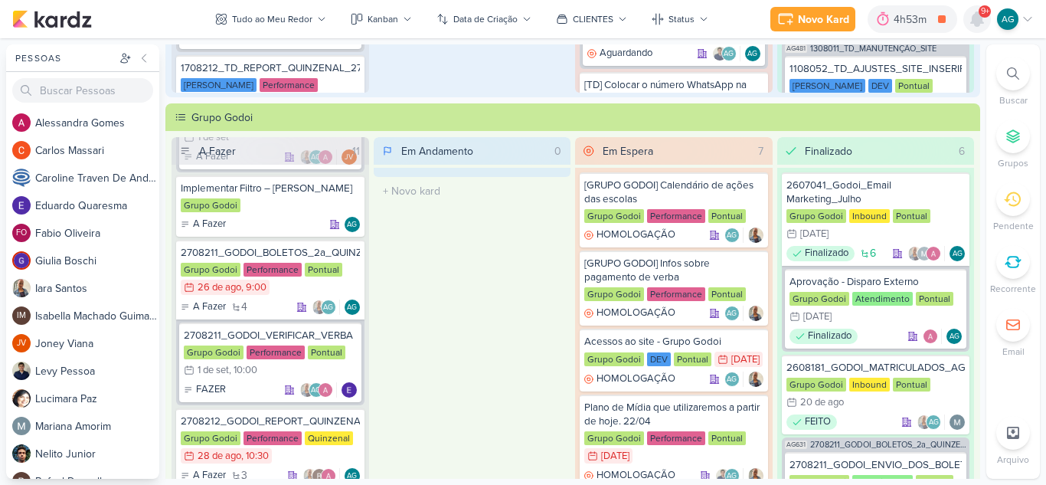
click at [979, 21] on icon at bounding box center [977, 19] width 12 height 14
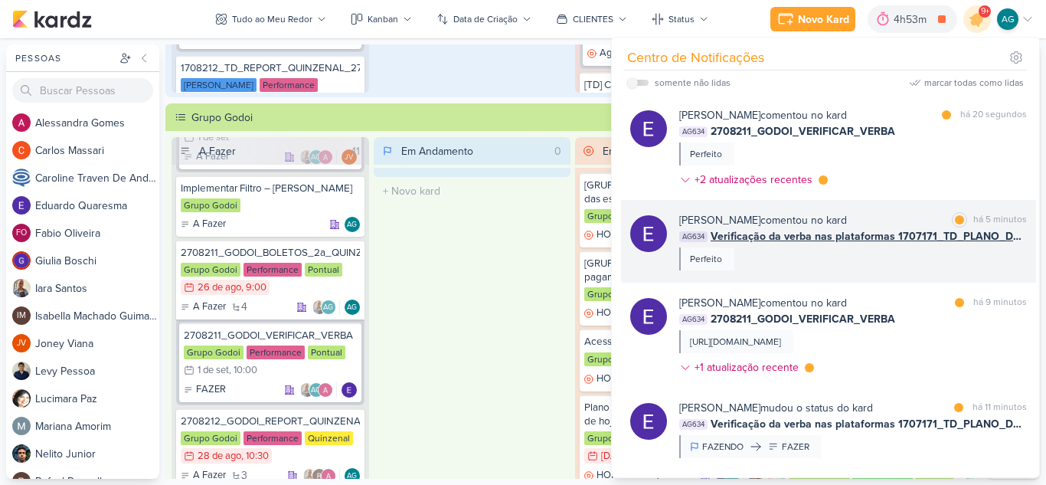
click at [845, 258] on div "Eduardo Quaresma comentou no kard marcar como lida há 5 minutos AG634 Verificaç…" at bounding box center [853, 241] width 348 height 58
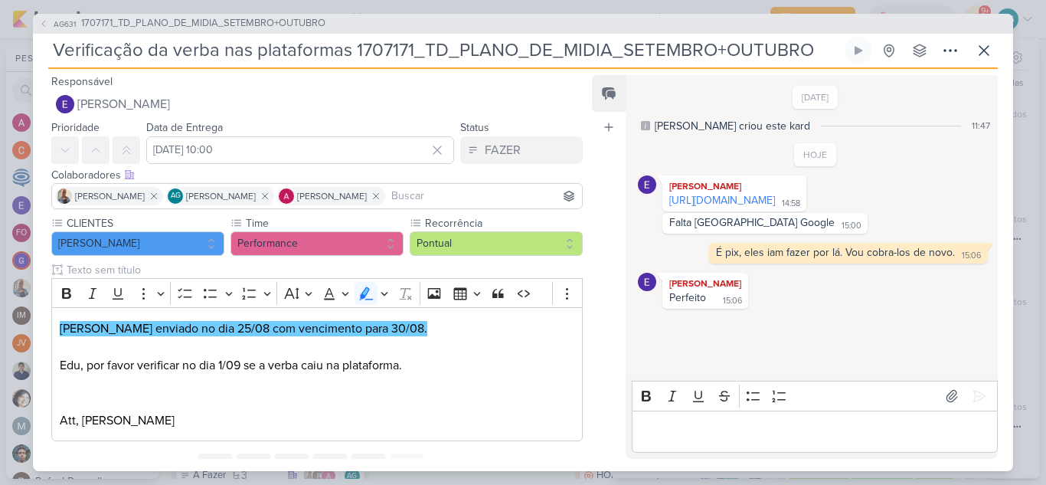
click at [697, 437] on p "Editor editing area: main" at bounding box center [815, 431] width 350 height 18
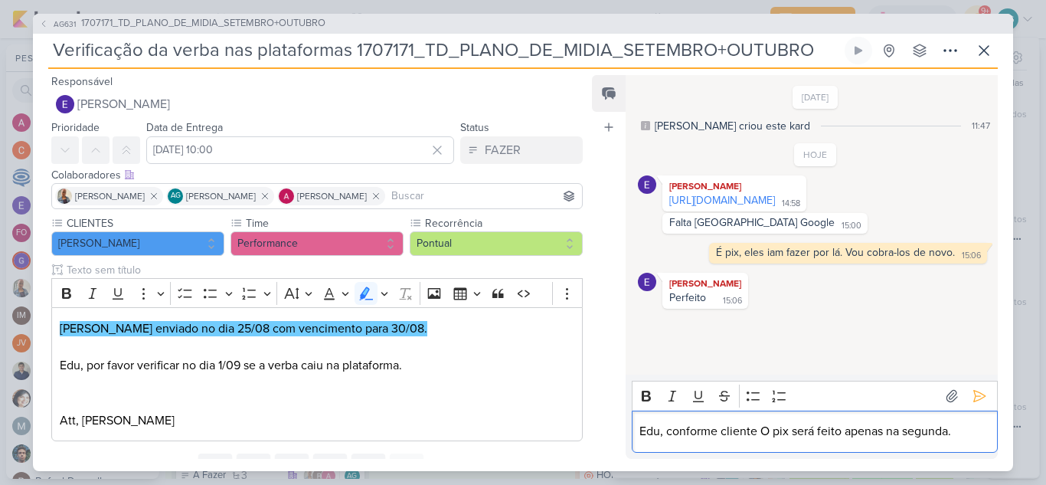
click at [766, 434] on p "Edu, conforme cliente O pix será feito apenas na segunda." at bounding box center [815, 431] width 350 height 18
click at [973, 399] on icon at bounding box center [979, 395] width 15 height 15
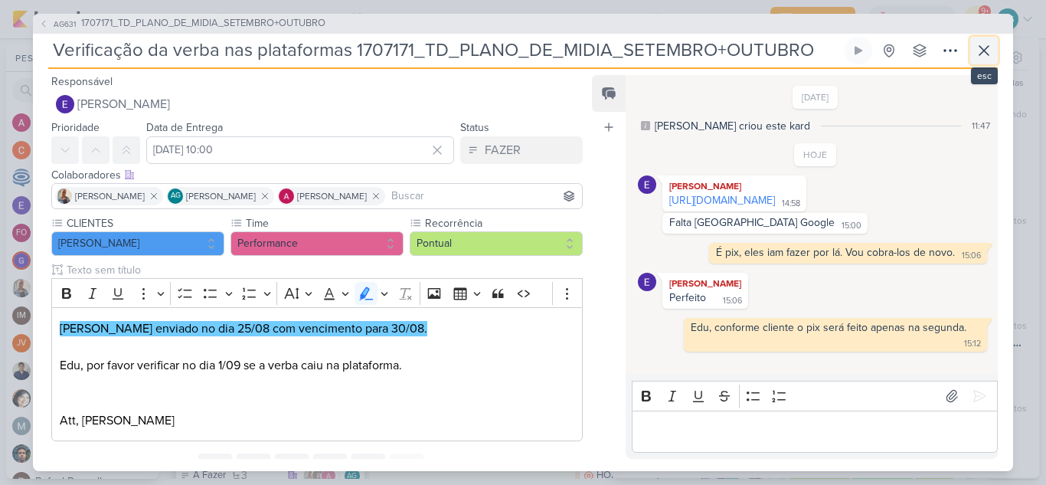
click at [986, 47] on icon at bounding box center [984, 50] width 9 height 9
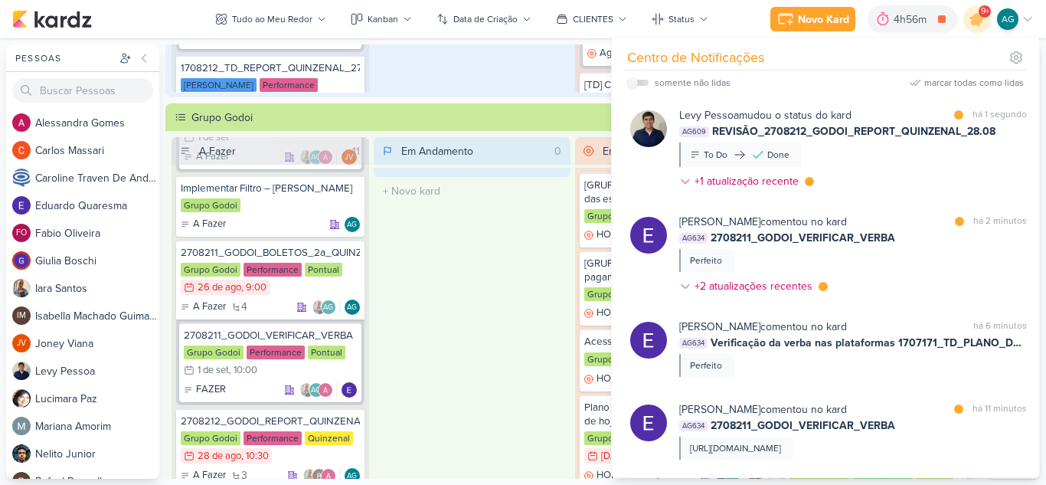
click at [463, 362] on div "Em Andamento 0 O título do kard deve ter menos que 100 caracteres" at bounding box center [473, 336] width 198 height 398
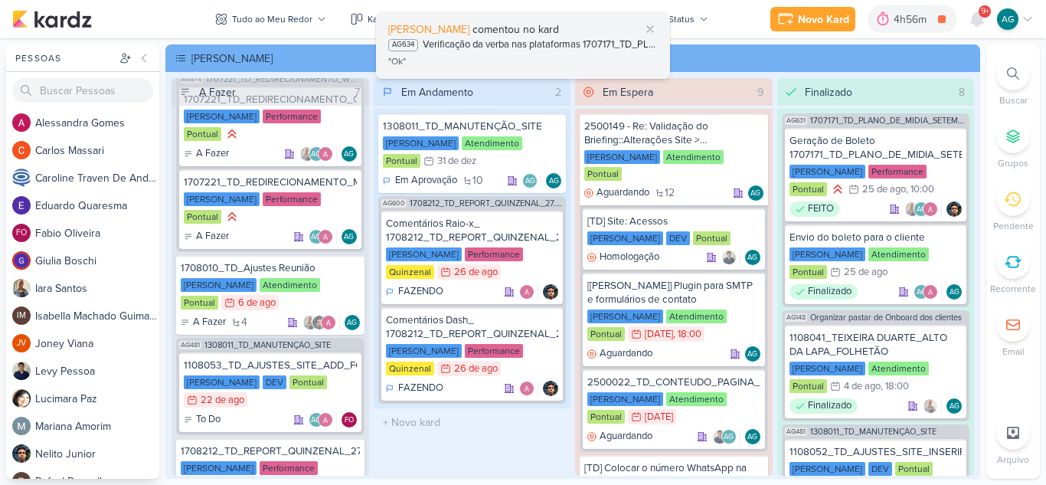
click at [525, 45] on div "Verificação da verba nas plataformas 1707171_TD_PLANO_DE_MIDIA_SETEMBRO+OUTUBRO" at bounding box center [540, 45] width 235 height 15
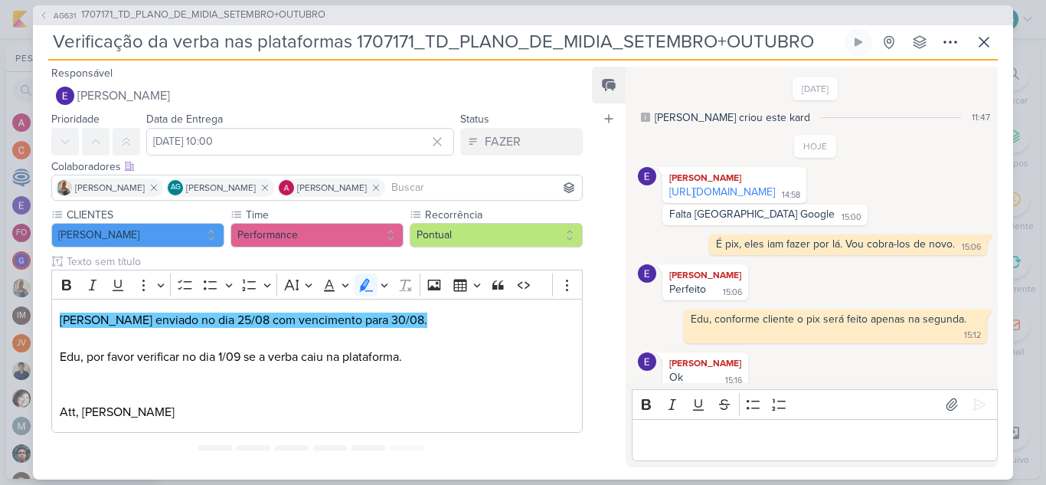
scroll to position [37, 0]
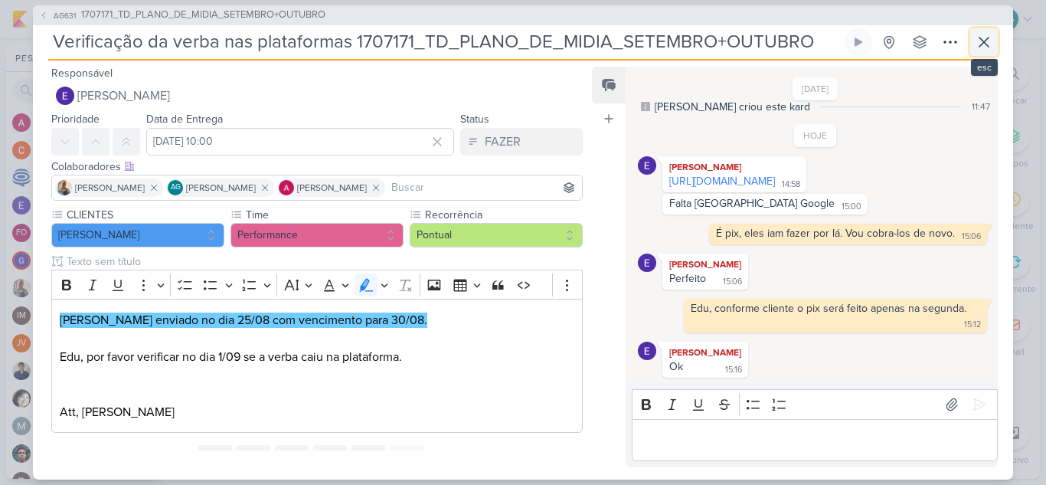
click at [990, 41] on icon at bounding box center [984, 42] width 18 height 18
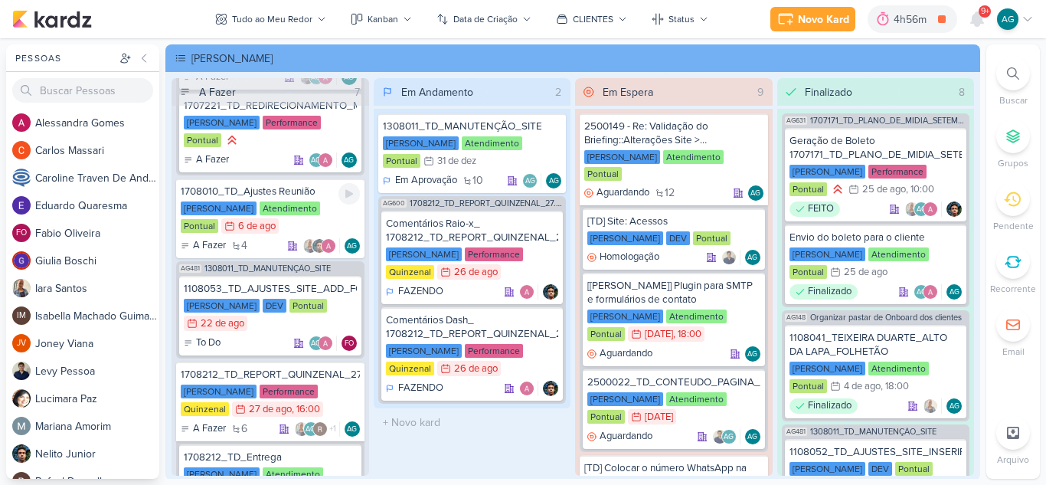
scroll to position [460, 0]
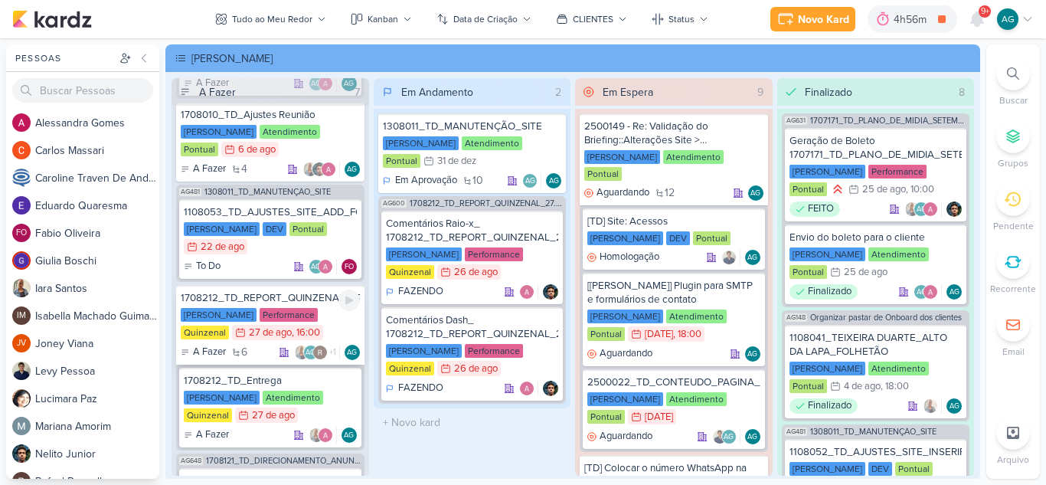
click at [265, 300] on div "1708212_TD_REPORT_QUINZENAL_27.08" at bounding box center [270, 298] width 179 height 14
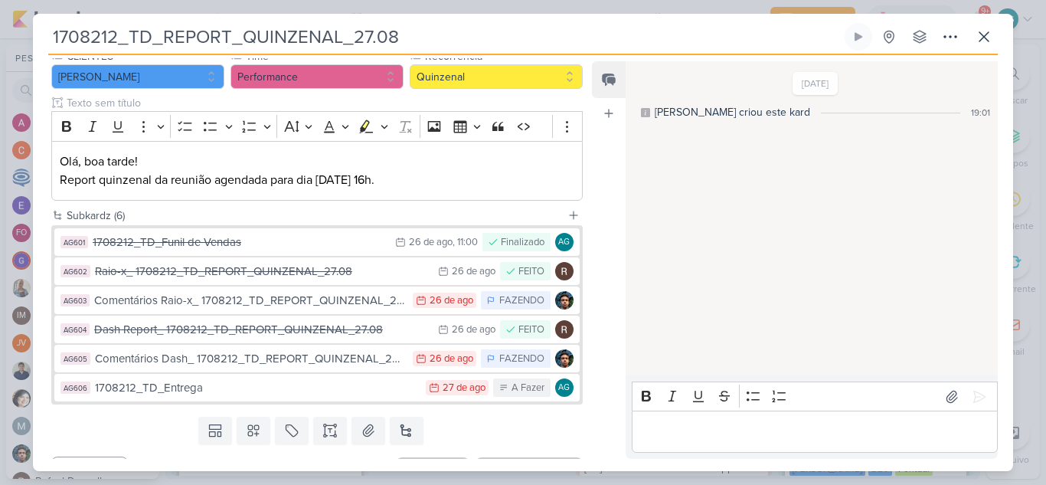
scroll to position [184, 0]
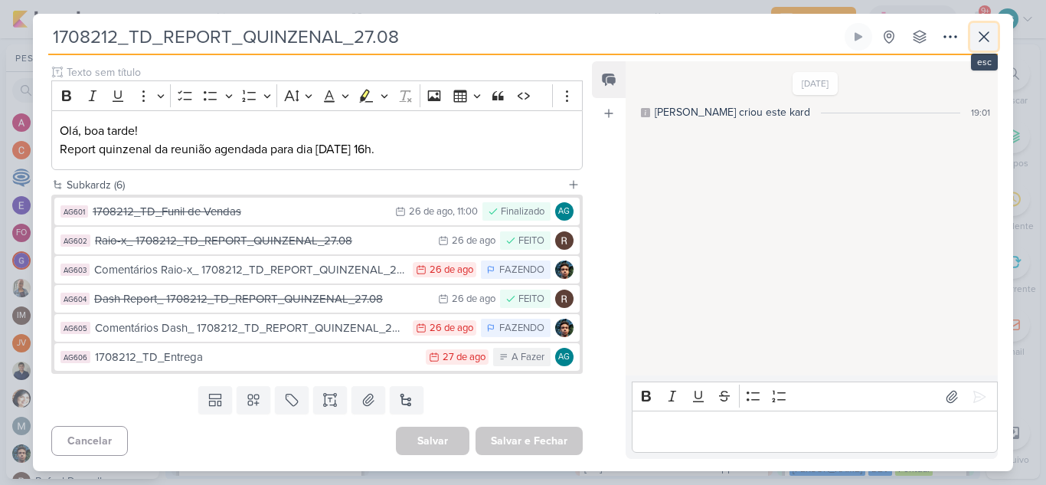
click at [994, 31] on button at bounding box center [985, 37] width 28 height 28
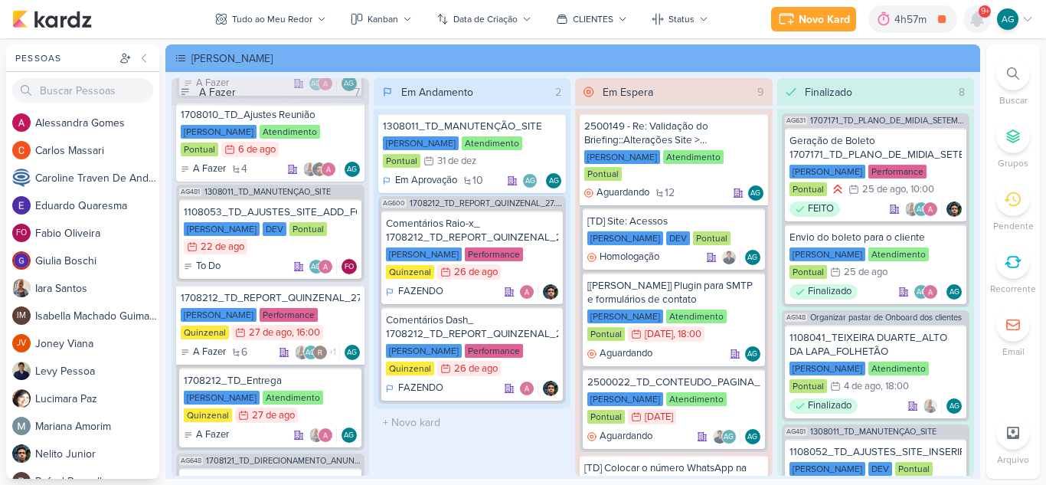
click at [975, 22] on icon at bounding box center [977, 19] width 12 height 14
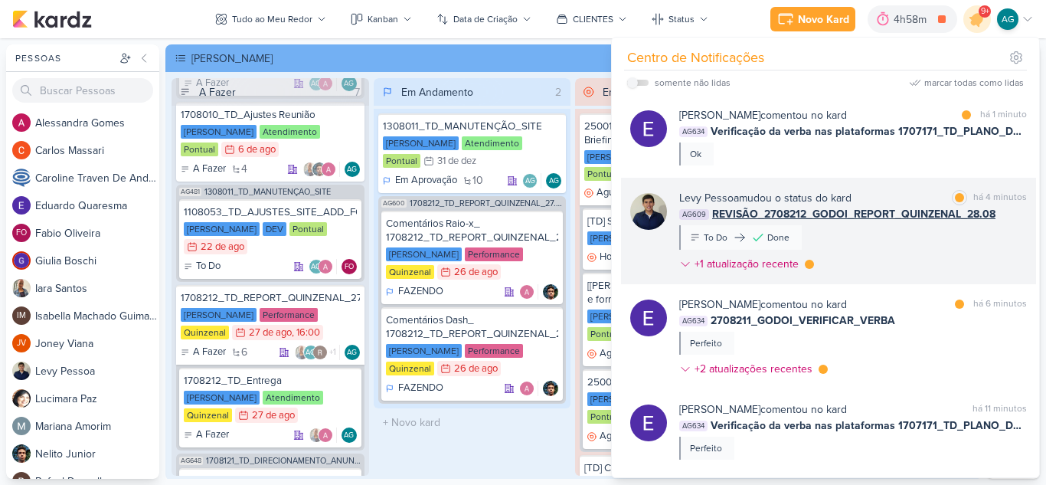
click at [882, 266] on div "Levy Pessoa mudou o status do kard marcar como lida há 4 minutos AG609 REVISÃO_…" at bounding box center [853, 234] width 348 height 88
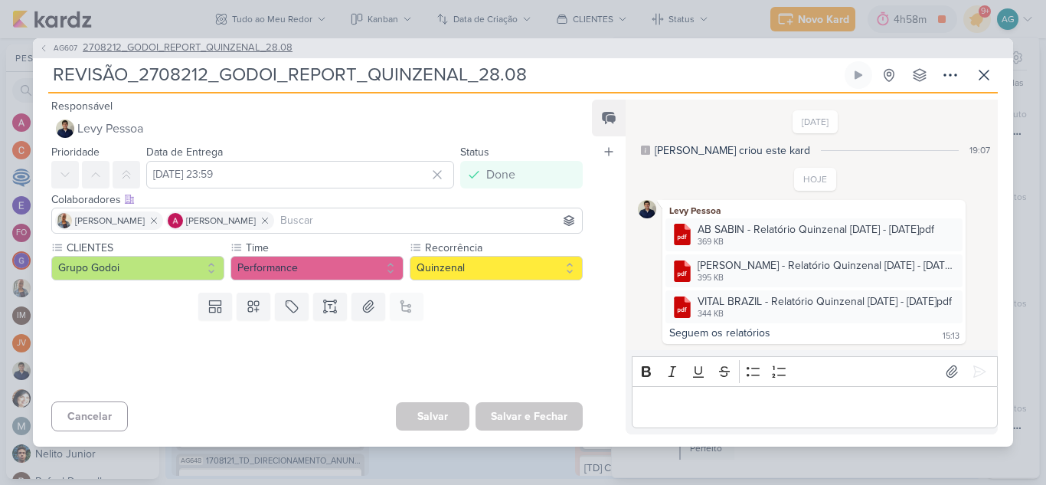
click at [232, 47] on span "2708212_GODOI_REPORT_QUINZENAL_28.08" at bounding box center [188, 48] width 210 height 15
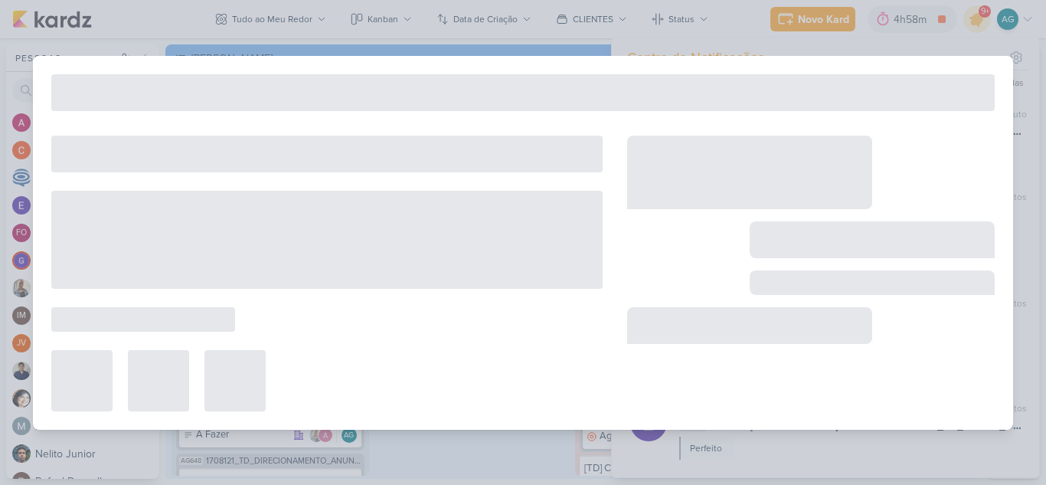
type input "2708212_GODOI_REPORT_QUINZENAL_28.08"
type input "28 de agosto de 2025 às 10:30"
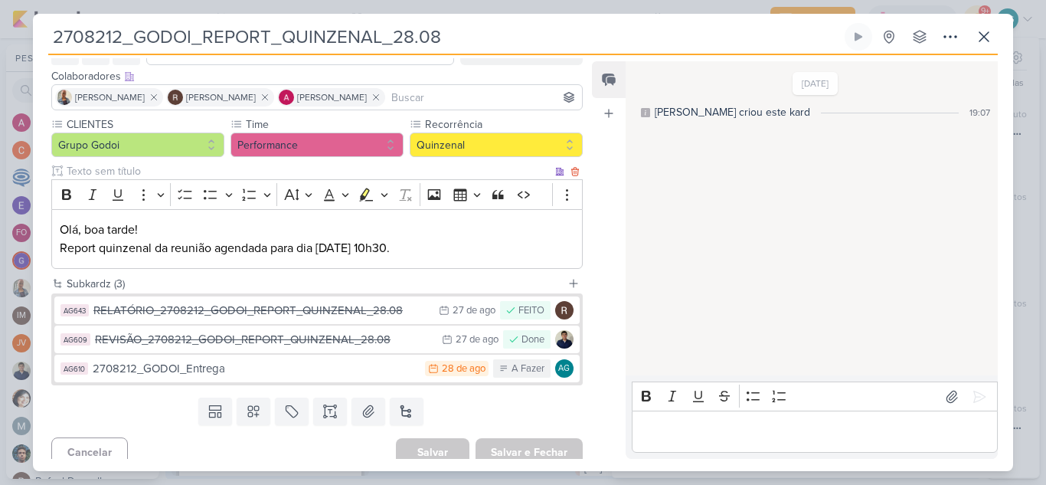
scroll to position [97, 0]
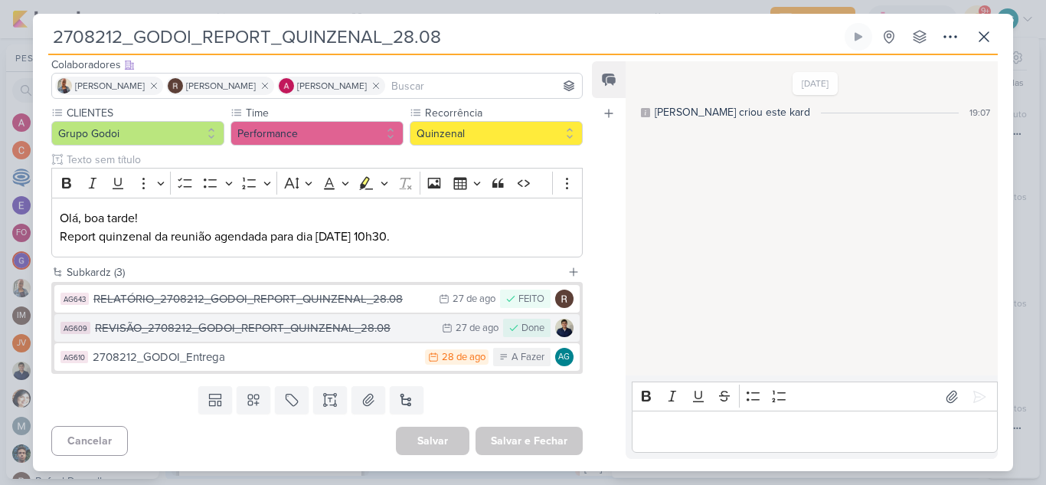
click at [331, 335] on div "REVISÃO_2708212_GODOI_REPORT_QUINZENAL_28.08" at bounding box center [264, 328] width 339 height 18
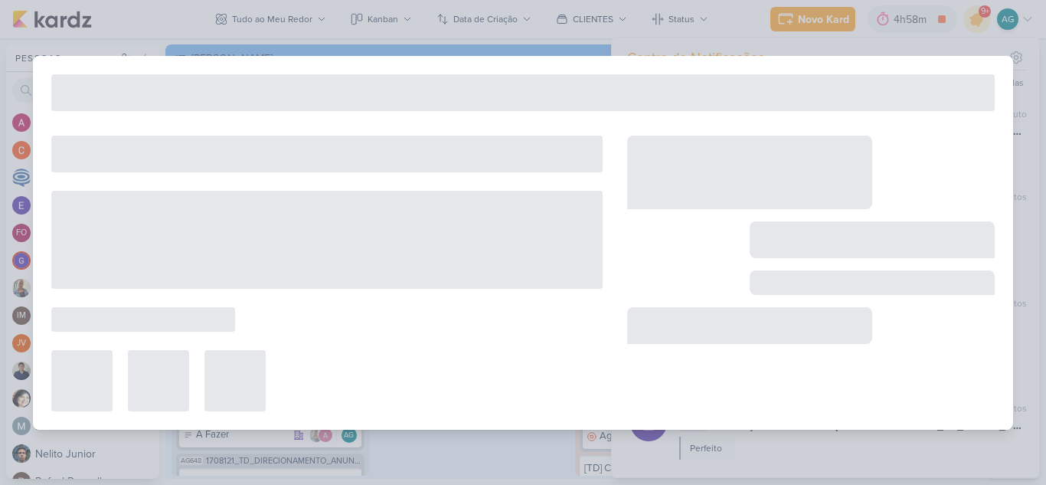
type input "REVISÃO_2708212_GODOI_REPORT_QUINZENAL_28.08"
type input "27 de agosto de 2025 às 23:59"
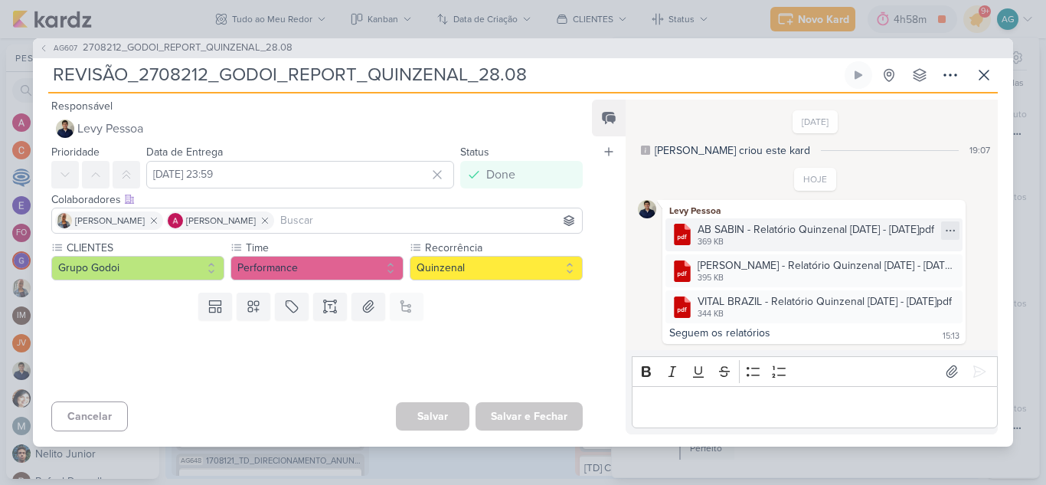
click at [948, 231] on icon at bounding box center [951, 230] width 12 height 12
click at [890, 280] on button "Baixar" at bounding box center [889, 281] width 123 height 22
click at [947, 267] on icon at bounding box center [951, 266] width 8 height 1
click at [895, 319] on button "Baixar" at bounding box center [889, 317] width 123 height 22
click at [945, 304] on icon at bounding box center [951, 302] width 12 height 12
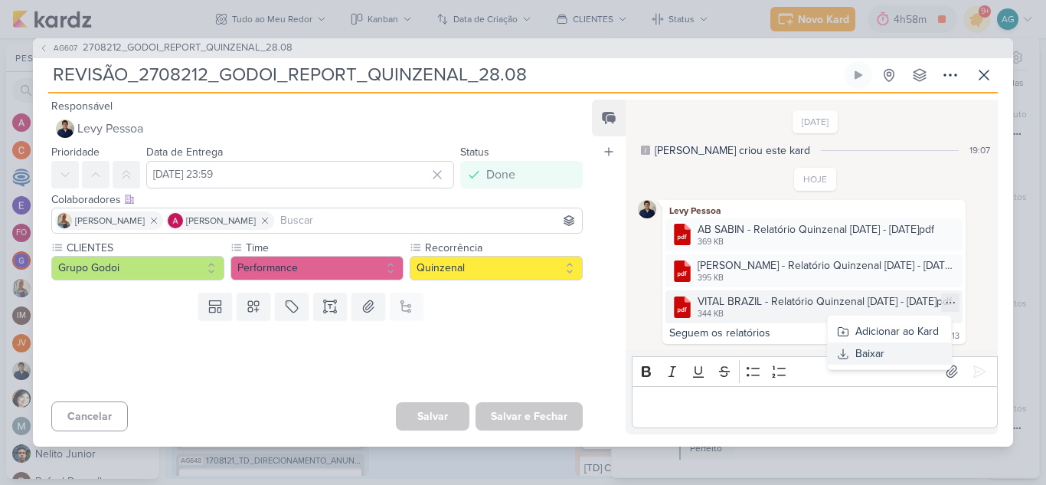
click at [864, 351] on div "Baixar" at bounding box center [870, 353] width 29 height 16
click at [984, 73] on icon at bounding box center [984, 75] width 18 height 18
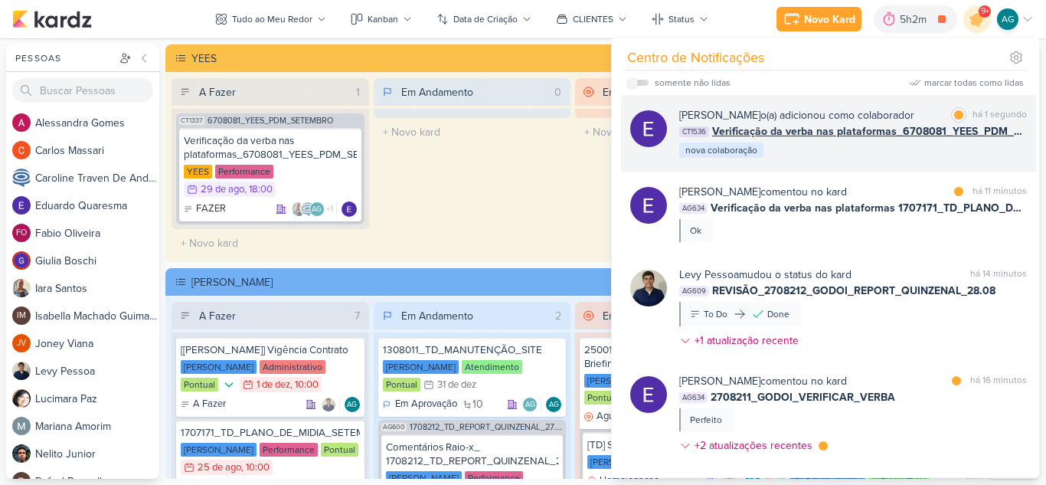
click at [878, 156] on div "Eduardo Quaresma o(a) adicionou como colaborador marcar como lida há 1 segundo …" at bounding box center [853, 133] width 348 height 52
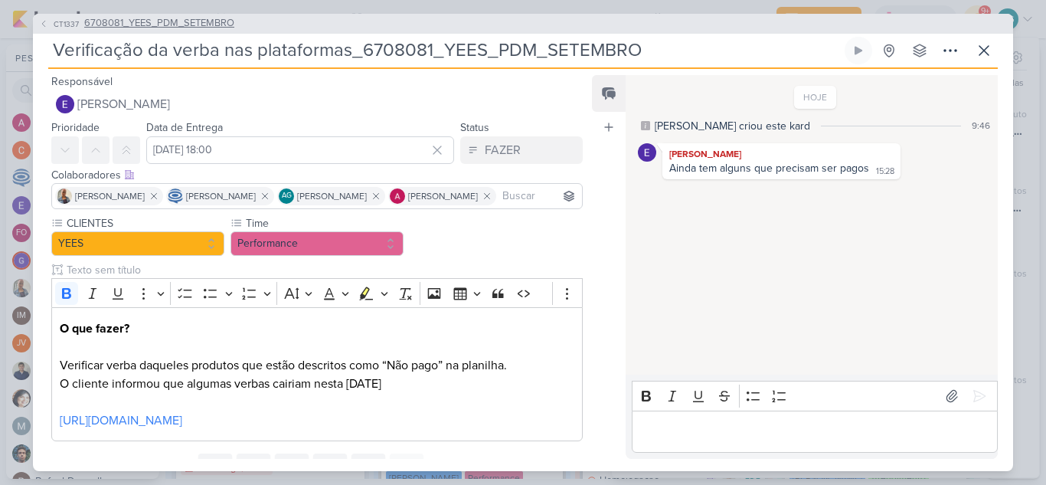
click at [182, 20] on span "6708081_YEES_PDM_SETEMBRO" at bounding box center [159, 23] width 150 height 15
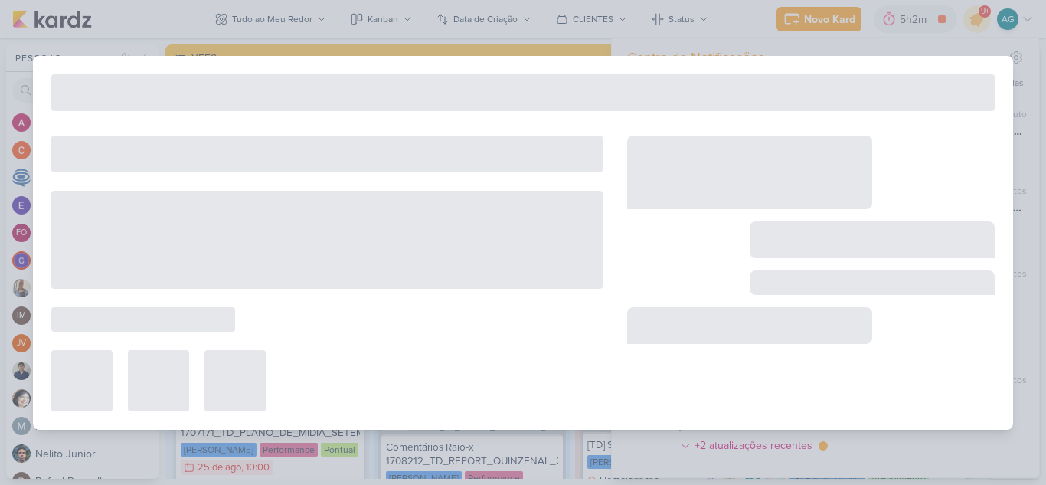
type input "6708081_YEES_PDM_SETEMBRO"
type input "26 de agosto de 2025 às 18:00"
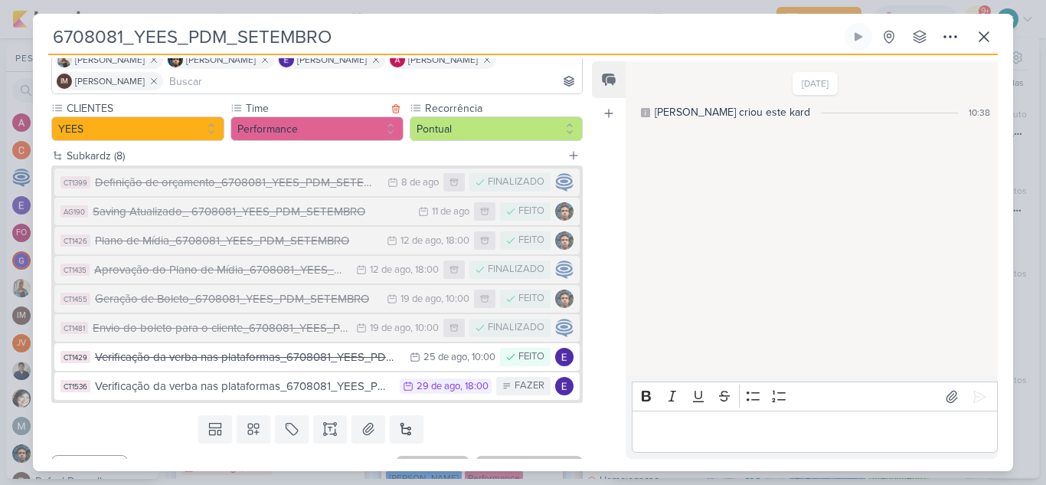
scroll to position [152, 0]
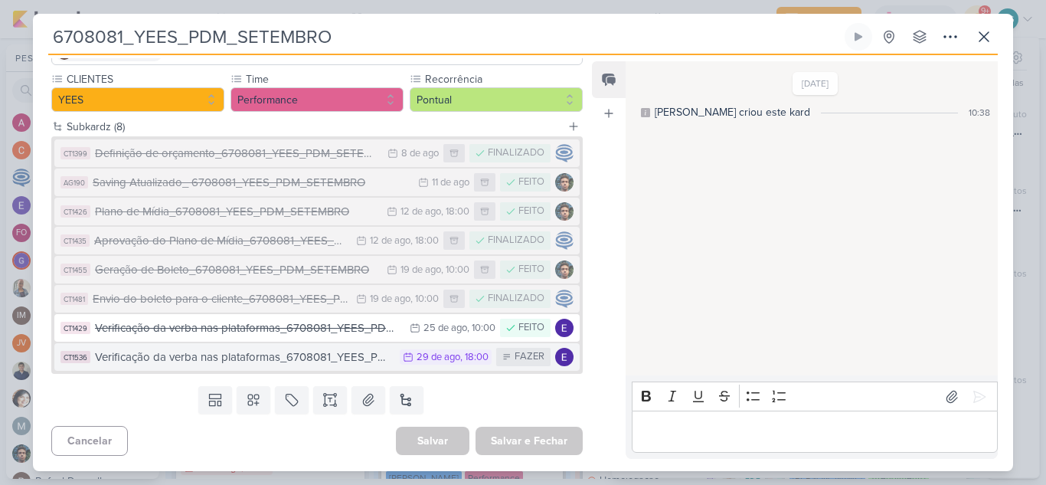
click at [281, 363] on div "Verificação da verba nas plataformas_6708081_YEES_PDM_SETEMBRO" at bounding box center [243, 358] width 297 height 18
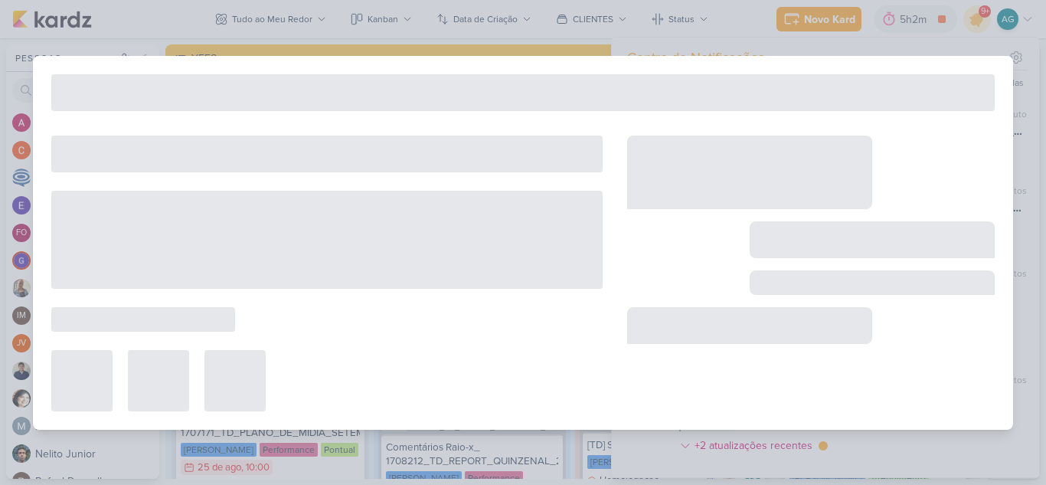
type input "Verificação da verba nas plataformas_6708081_YEES_PDM_SETEMBRO"
type input "29 de agosto de 2025 às 18:00"
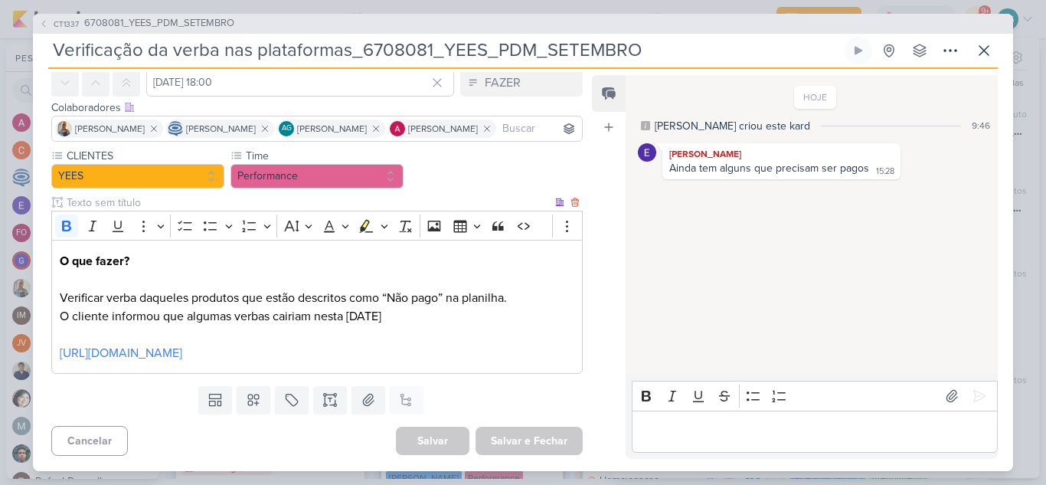
scroll to position [0, 0]
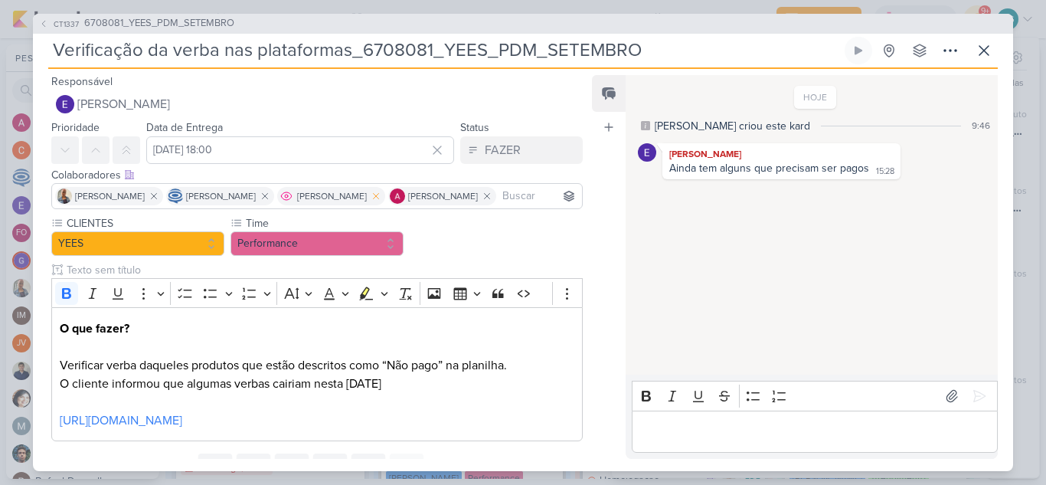
click at [381, 199] on icon at bounding box center [376, 196] width 11 height 11
click at [977, 52] on icon at bounding box center [984, 50] width 18 height 18
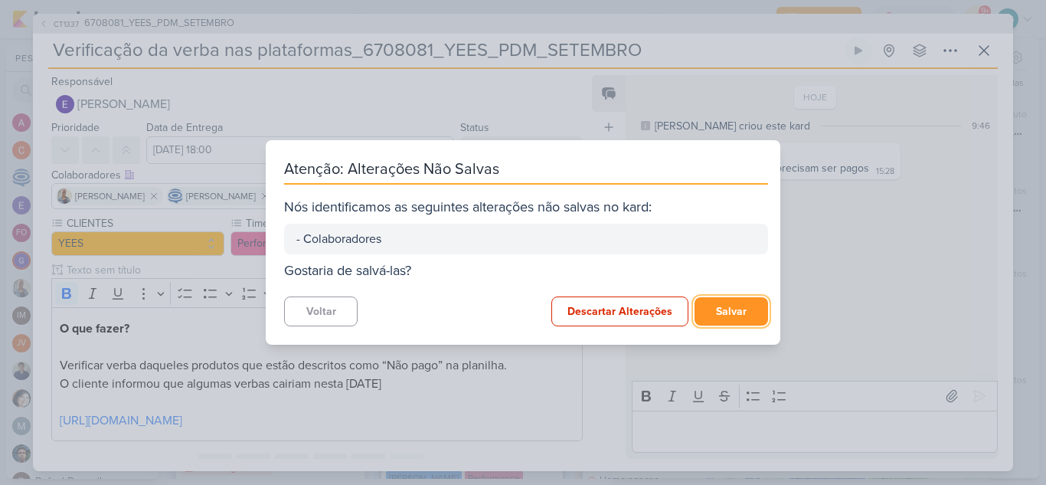
click at [720, 318] on button "Salvar" at bounding box center [732, 311] width 74 height 28
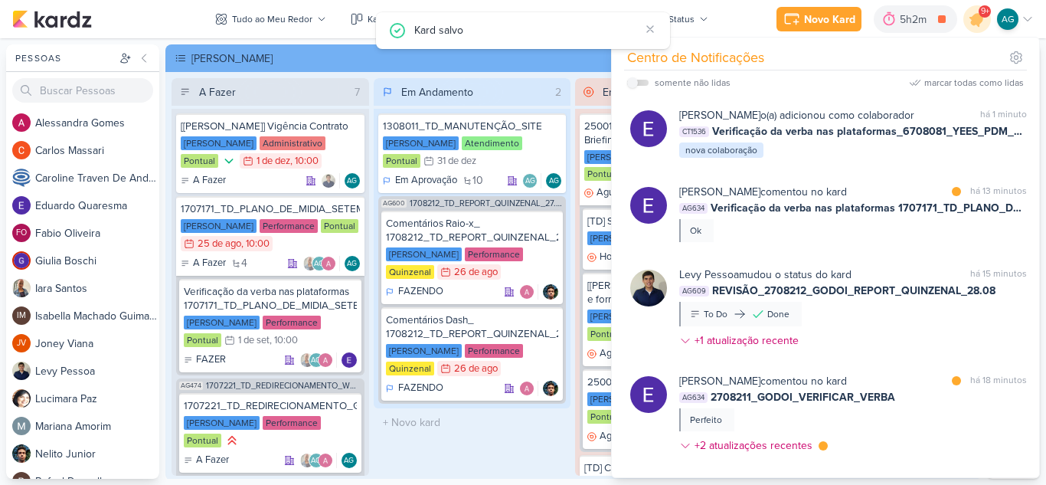
click at [513, 451] on div "Em Andamento 2 1308011_TD_MANUTENÇÃO_SITE Teixeira Duarte Atendimento Pontual 3…" at bounding box center [473, 277] width 198 height 398
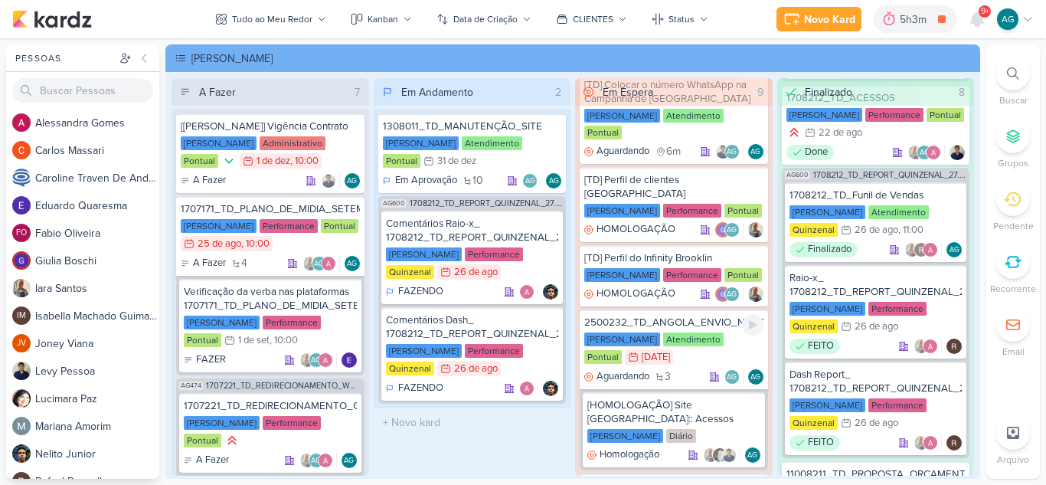
scroll to position [613, 0]
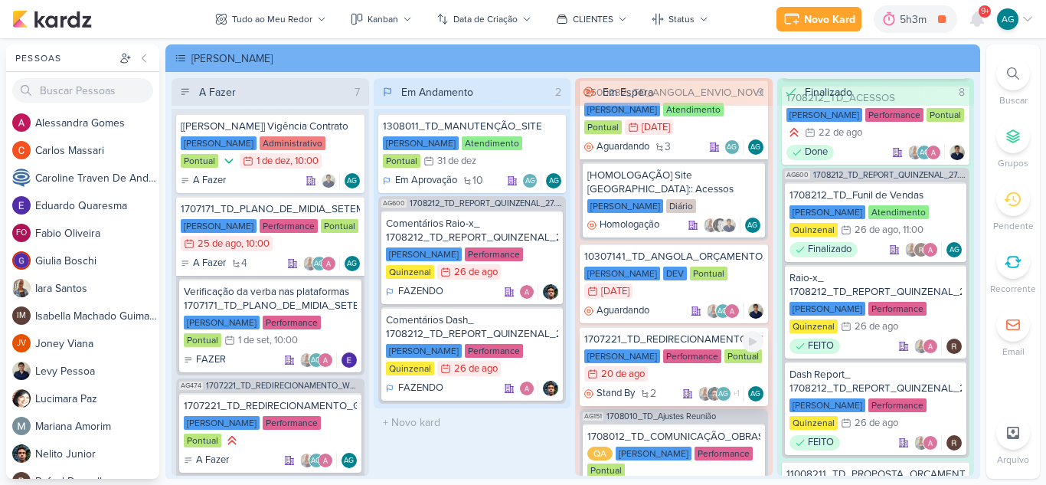
click at [650, 326] on div "1707221_TD_REDIRECIONAMENTO_WHATSAPP_GOOGLE_E_META Teixeira Duarte Performance …" at bounding box center [674, 366] width 188 height 80
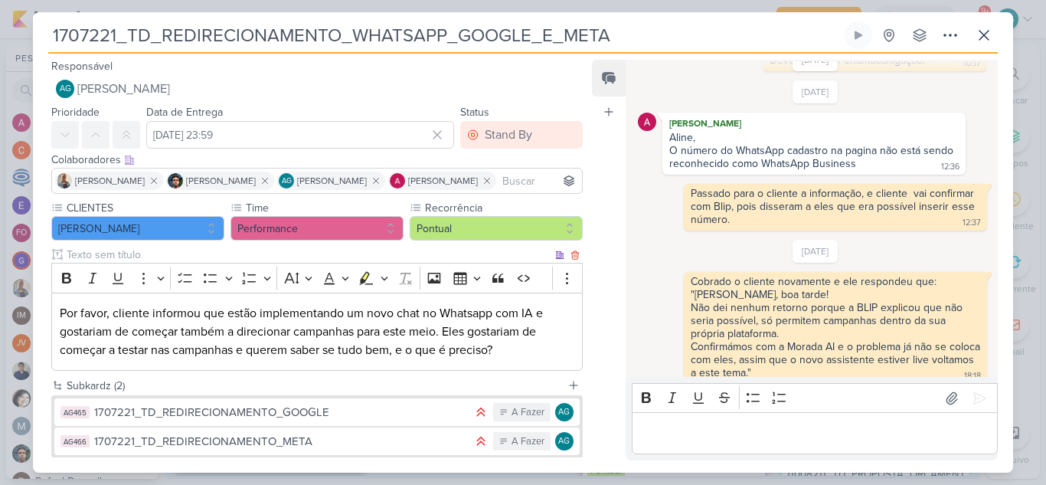
scroll to position [86, 0]
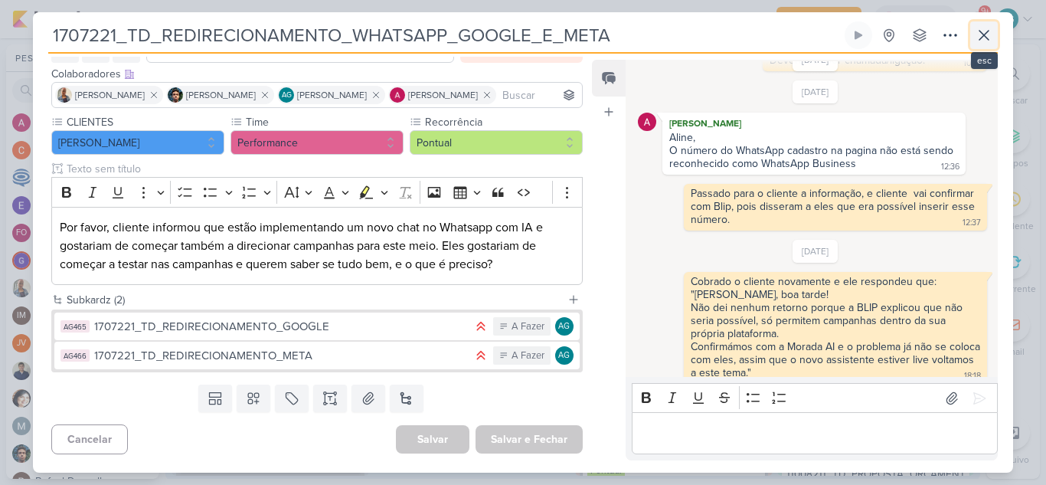
click at [987, 34] on icon at bounding box center [984, 35] width 18 height 18
